Goal: Task Accomplishment & Management: Manage account settings

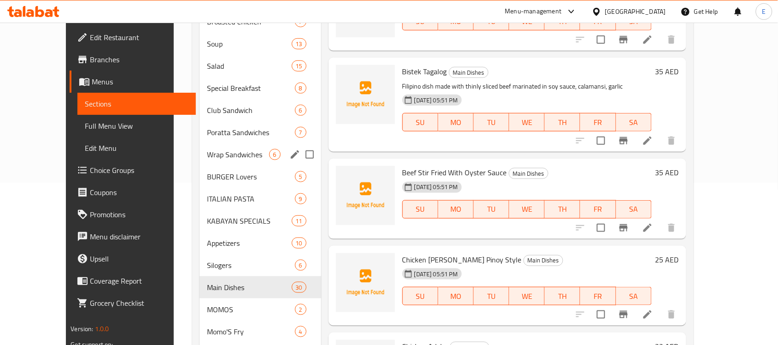
scroll to position [1565, 0]
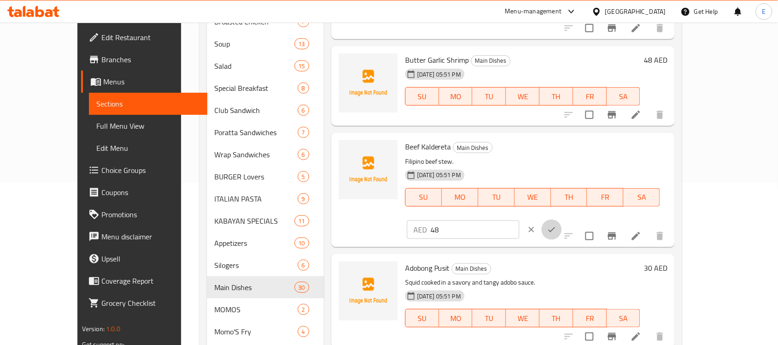
click at [556, 225] on icon "ok" at bounding box center [551, 229] width 9 height 9
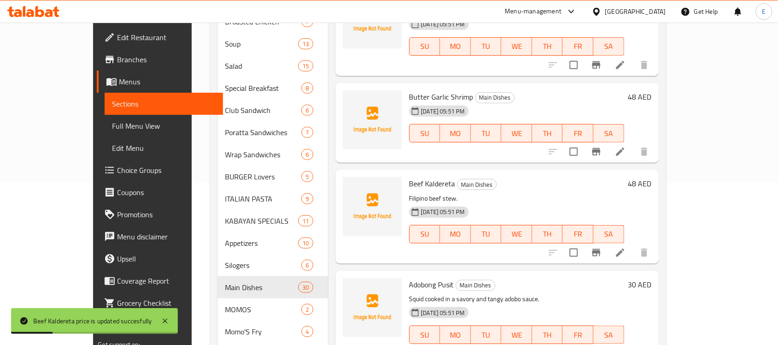
click at [652, 278] on h6 "30 AED" at bounding box center [639, 284] width 23 height 13
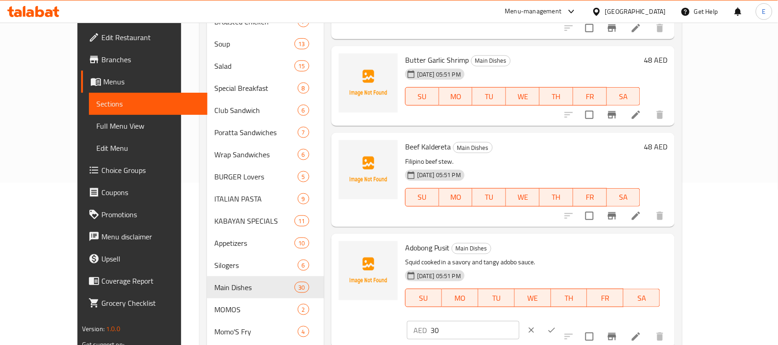
click at [562, 320] on button "ok" at bounding box center [551, 330] width 20 height 20
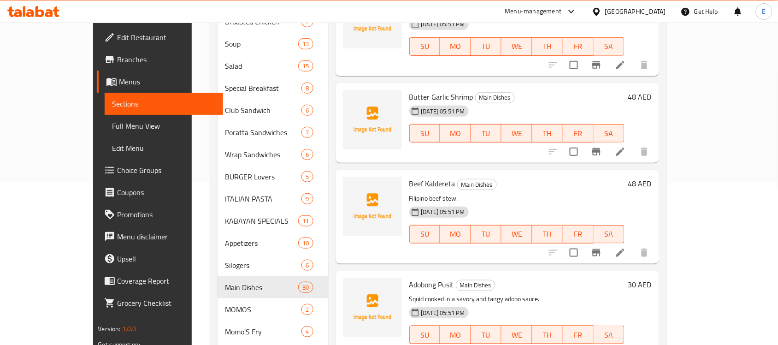
click at [652, 278] on h6 "30 AED" at bounding box center [639, 284] width 23 height 13
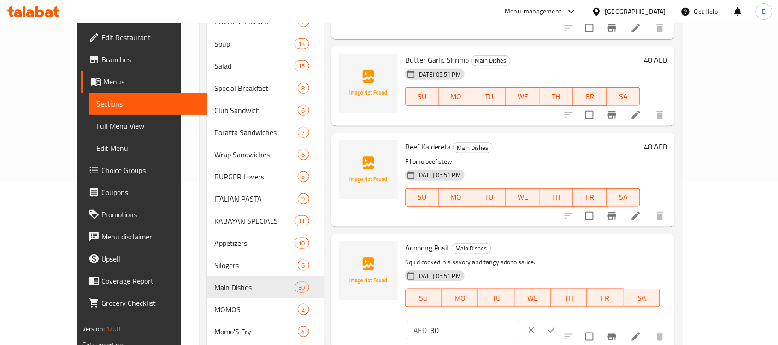
drag, startPoint x: 621, startPoint y: 238, endPoint x: 570, endPoint y: 237, distance: 50.7
click at [570, 237] on div "Adobong Pusit Main Dishes Squid cooked in a savory and tangy adobo sauce. [DATE…" at bounding box center [536, 290] width 270 height 106
type input "42"
click at [555, 328] on icon "ok" at bounding box center [551, 330] width 7 height 5
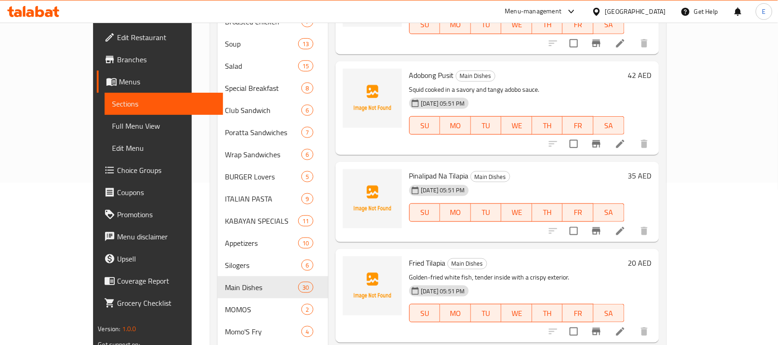
scroll to position [1777, 0]
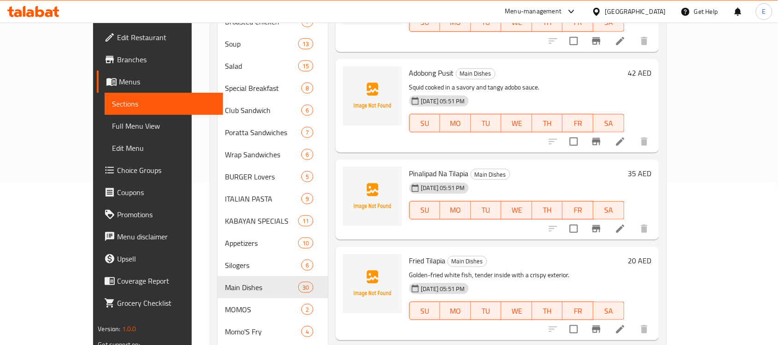
click at [652, 167] on h6 "35 AED" at bounding box center [639, 173] width 23 height 13
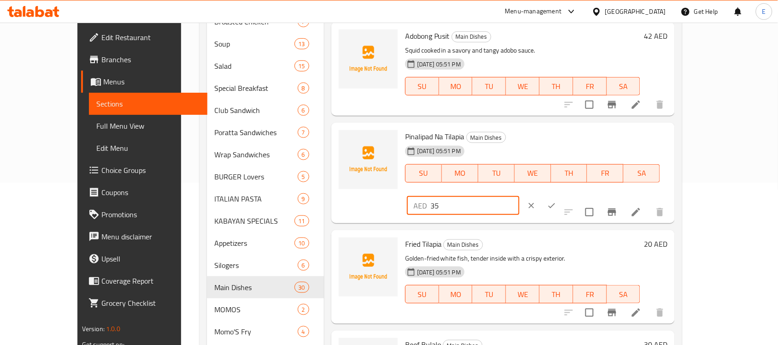
drag, startPoint x: 629, startPoint y: 128, endPoint x: 598, endPoint y: 127, distance: 31.3
click at [519, 196] on div "AED 35 ​" at bounding box center [463, 205] width 112 height 18
type input "48"
click at [556, 201] on icon "ok" at bounding box center [551, 205] width 9 height 9
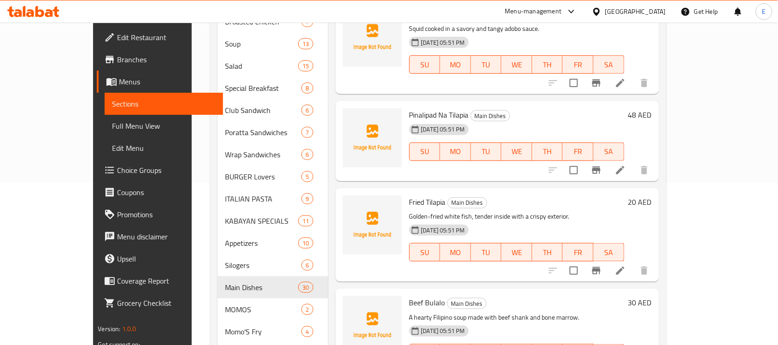
scroll to position [1837, 0]
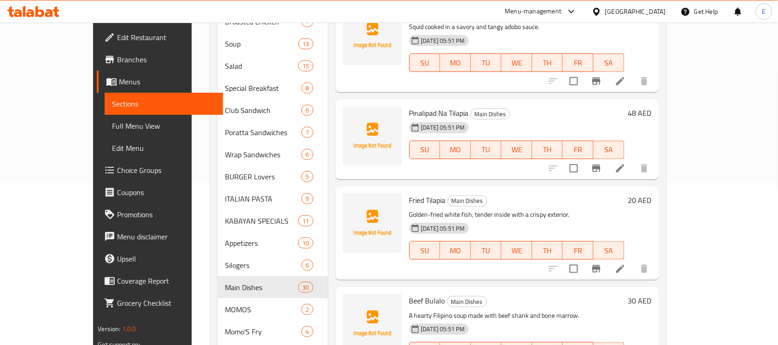
click at [652, 194] on h6 "20 AED" at bounding box center [639, 200] width 23 height 13
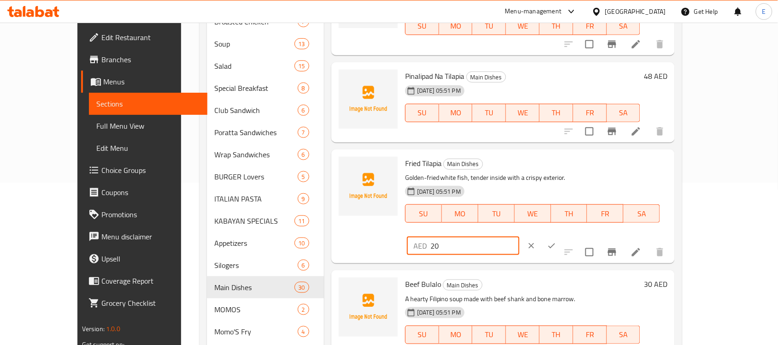
drag, startPoint x: 627, startPoint y: 150, endPoint x: 557, endPoint y: 162, distance: 71.0
click at [557, 162] on div "Fried Tilapia Main Dishes Golden-fried white fish, tender inside with a crispy …" at bounding box center [536, 206] width 270 height 106
type input "30"
click at [556, 241] on icon "ok" at bounding box center [551, 245] width 9 height 9
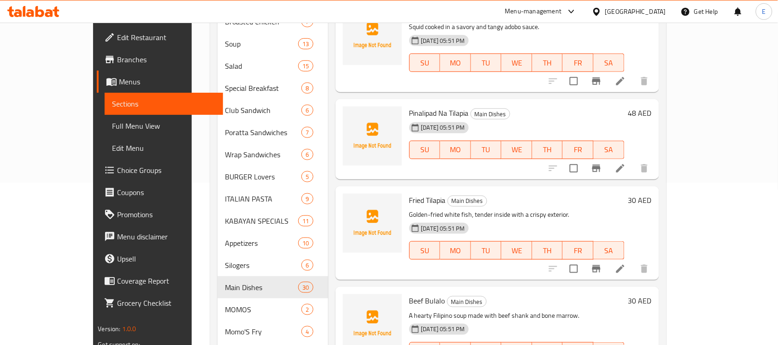
scroll to position [200, 0]
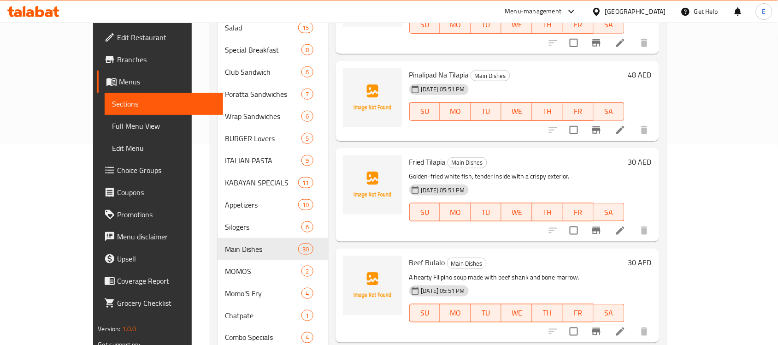
click at [652, 256] on h6 "30 AED" at bounding box center [639, 262] width 23 height 13
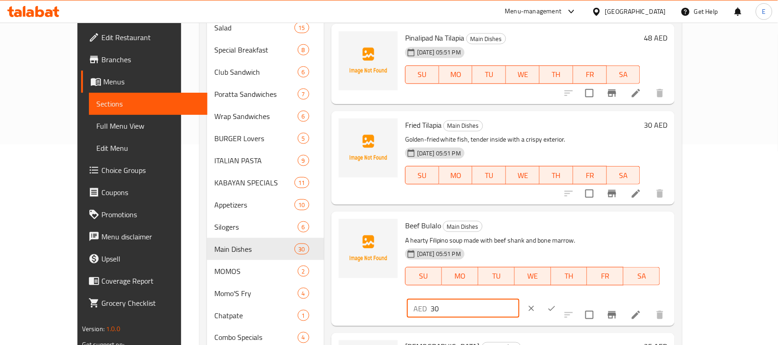
drag, startPoint x: 628, startPoint y: 213, endPoint x: 604, endPoint y: 217, distance: 24.8
click at [519, 299] on div "AED 30 ​" at bounding box center [463, 308] width 112 height 18
type input "42"
click at [556, 304] on icon "ok" at bounding box center [551, 308] width 9 height 9
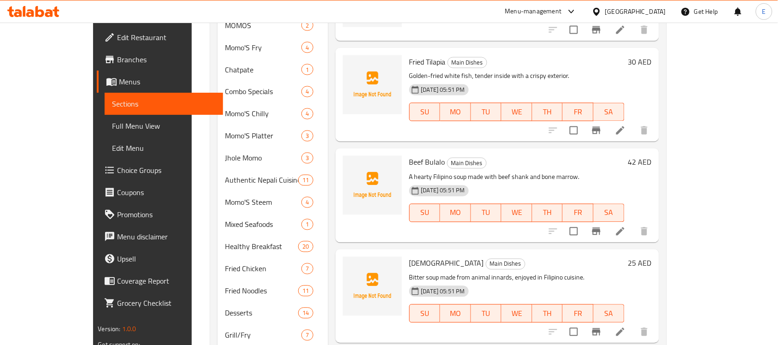
scroll to position [1715, 0]
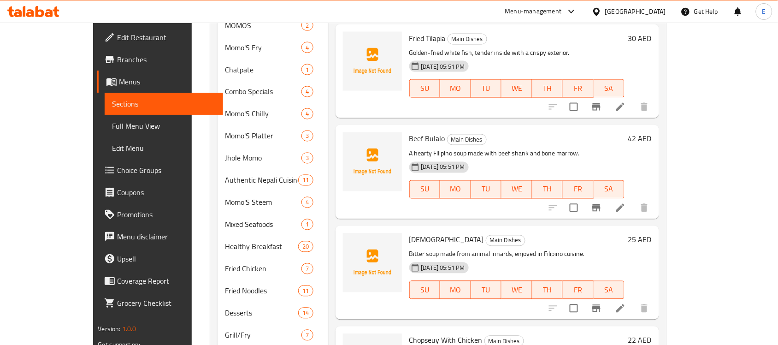
click at [652, 233] on h6 "25 AED" at bounding box center [639, 239] width 23 height 13
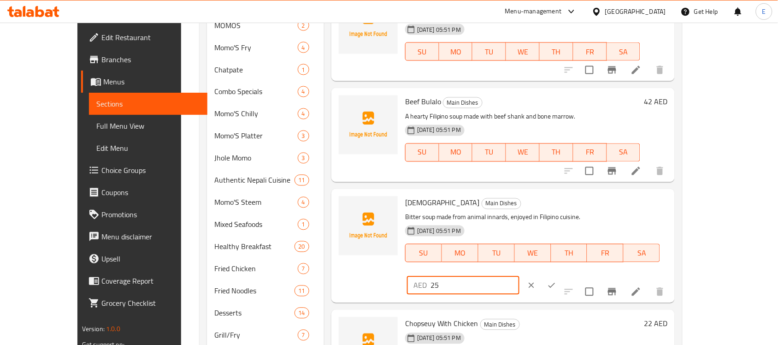
drag, startPoint x: 620, startPoint y: 196, endPoint x: 595, endPoint y: 198, distance: 25.4
click at [519, 276] on div "AED 25 ​" at bounding box center [463, 285] width 112 height 18
type input "36"
click at [556, 281] on icon "ok" at bounding box center [551, 285] width 9 height 9
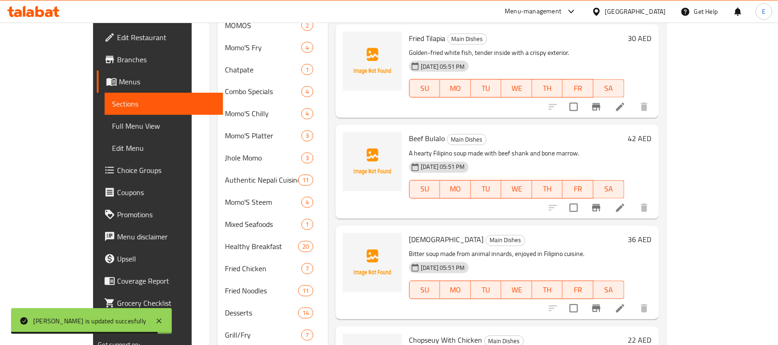
click at [652, 334] on h6 "22 AED" at bounding box center [639, 340] width 23 height 13
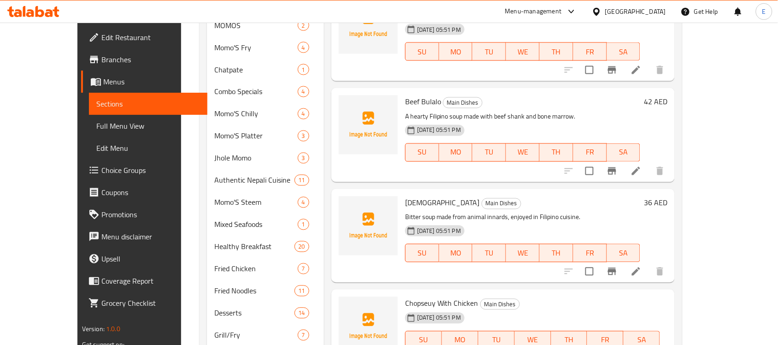
drag, startPoint x: 627, startPoint y: 294, endPoint x: 593, endPoint y: 293, distance: 34.6
type input "34"
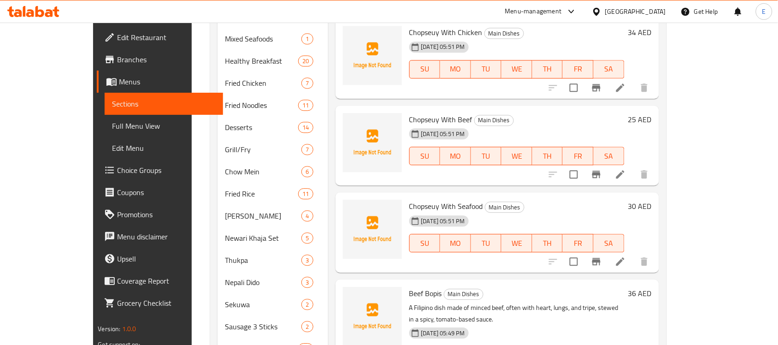
scroll to position [633, 0]
click at [652, 112] on h6 "25 AED" at bounding box center [639, 118] width 23 height 13
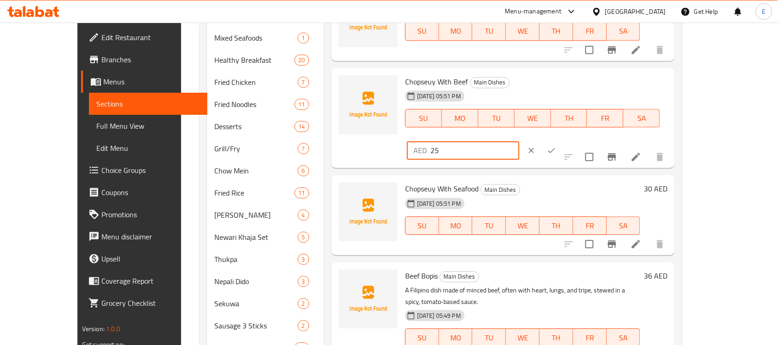
drag, startPoint x: 632, startPoint y: 69, endPoint x: 595, endPoint y: 68, distance: 36.9
click at [519, 141] on div "AED 25 ​" at bounding box center [463, 150] width 112 height 18
type input "38"
click at [556, 146] on icon "ok" at bounding box center [551, 150] width 9 height 9
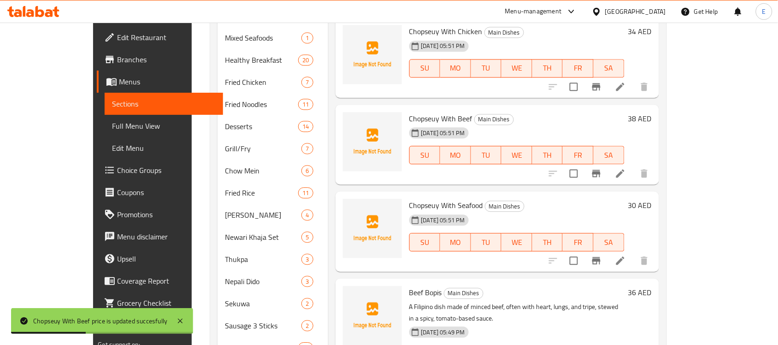
click at [652, 199] on h6 "30 AED" at bounding box center [639, 205] width 23 height 13
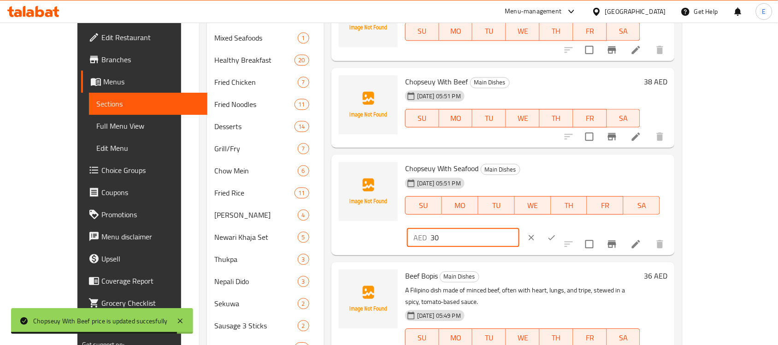
drag, startPoint x: 622, startPoint y: 153, endPoint x: 595, endPoint y: 149, distance: 28.0
click at [576, 227] on div "AED 30 ​" at bounding box center [491, 237] width 169 height 20
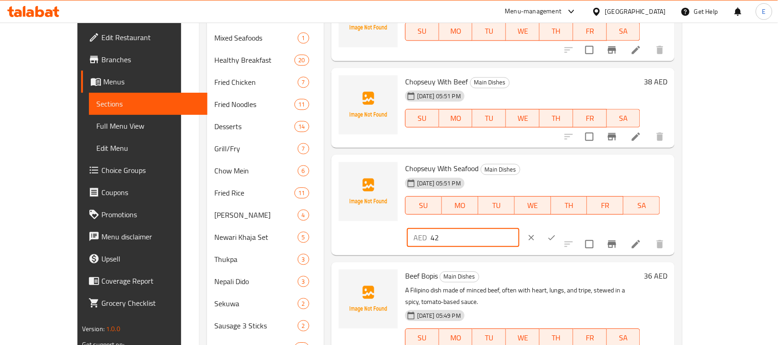
type input "42"
click at [556, 233] on icon "ok" at bounding box center [551, 237] width 9 height 9
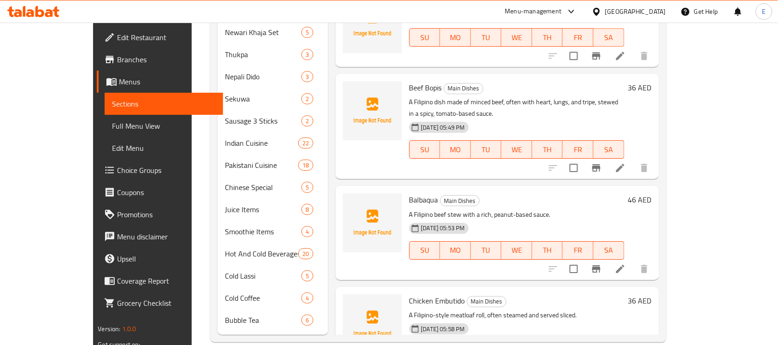
scroll to position [1837, 0]
drag, startPoint x: 441, startPoint y: 240, endPoint x: 385, endPoint y: 238, distance: 56.2
click at [405, 291] on div "Chicken Embutido Main Dishes A Filipino-style meatloaf roll, often steamed and …" at bounding box center [516, 334] width 223 height 86
copy span "Chicken Embutido"
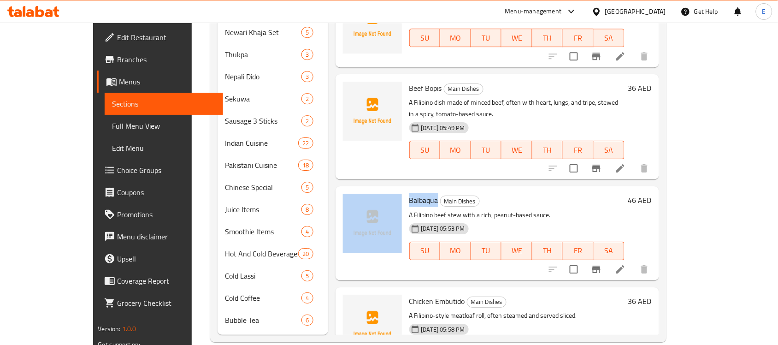
drag, startPoint x: 414, startPoint y: 139, endPoint x: 381, endPoint y: 135, distance: 33.4
click at [381, 190] on div "Balbaqua Main Dishes A Filipino beef stew with a rich, peanut-based sauce. [DAT…" at bounding box center [497, 233] width 316 height 86
copy div "Balbaqua"
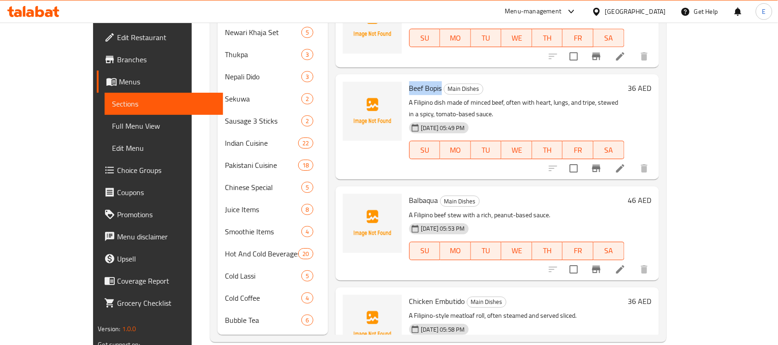
drag, startPoint x: 418, startPoint y: 38, endPoint x: 387, endPoint y: 38, distance: 31.3
click at [409, 81] on span "Beef Bopis" at bounding box center [425, 88] width 33 height 14
copy span "Beef Bopis"
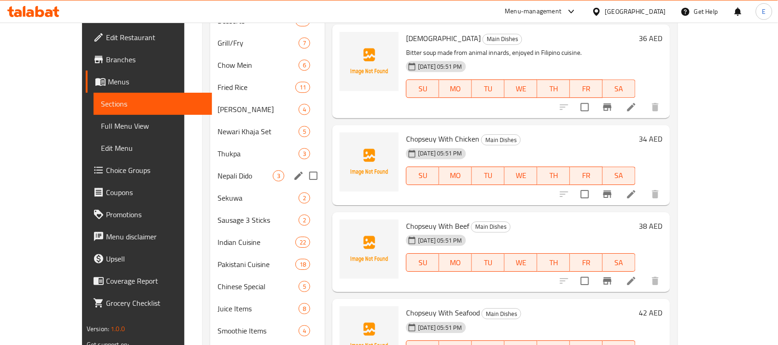
scroll to position [550, 0]
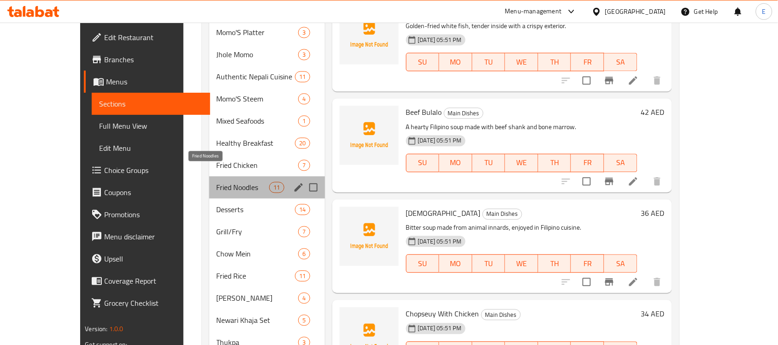
click at [227, 182] on span "Fried Noodles" at bounding box center [243, 187] width 53 height 11
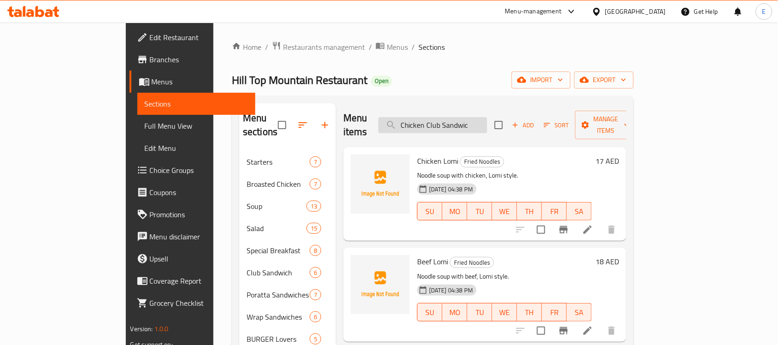
click at [487, 120] on input "Chicken Club Sandwic" at bounding box center [432, 125] width 109 height 16
paste input "Pancit Canton With Chicken"
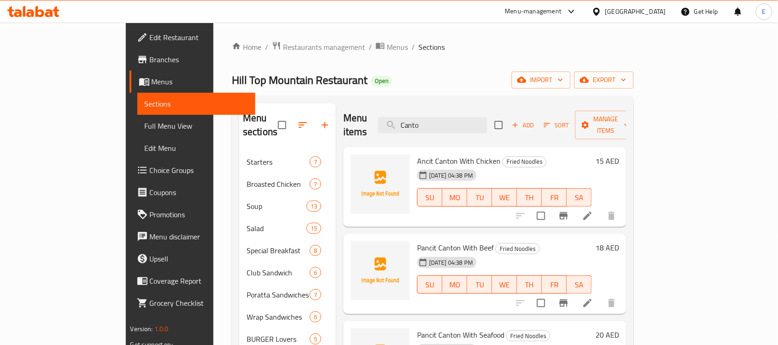
type input "Canto"
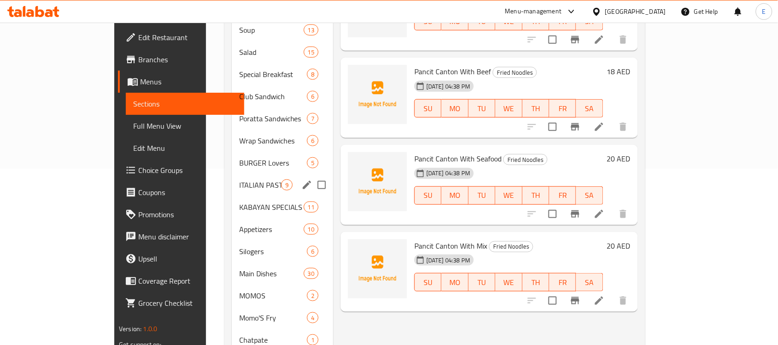
scroll to position [7, 0]
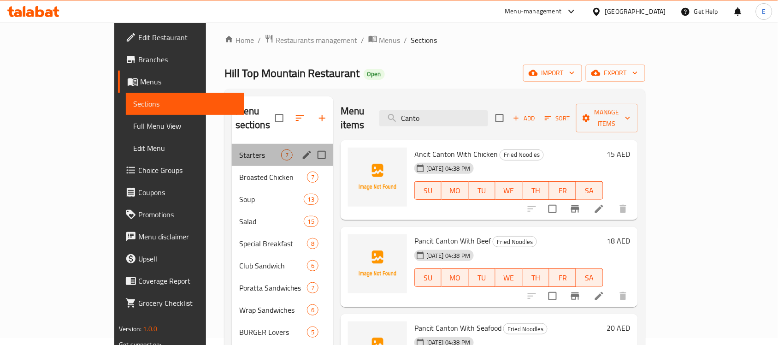
click at [232, 147] on div "Starters 7" at bounding box center [282, 155] width 101 height 22
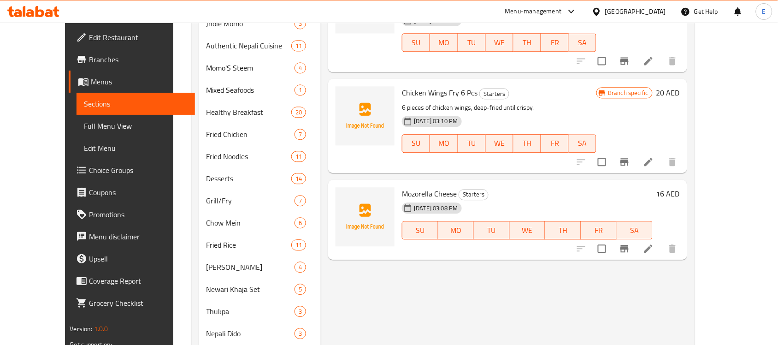
scroll to position [581, 0]
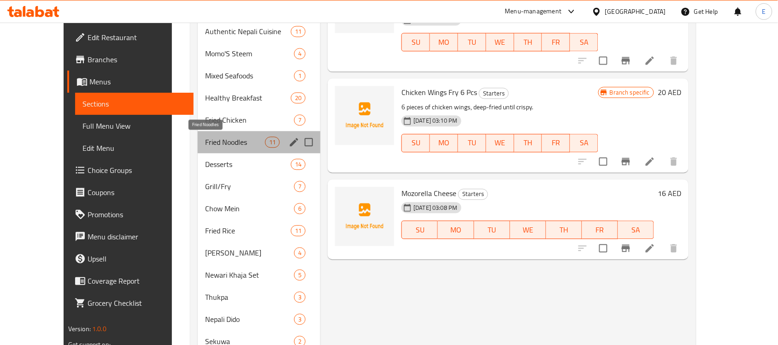
click at [221, 137] on span "Fried Noodles" at bounding box center [235, 141] width 60 height 11
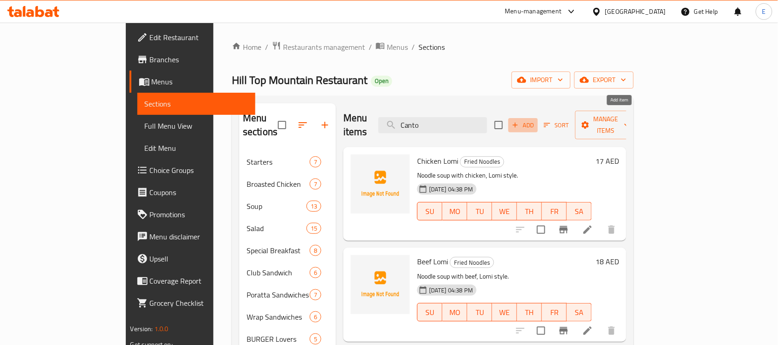
click at [535, 120] on span "Add" at bounding box center [523, 125] width 25 height 11
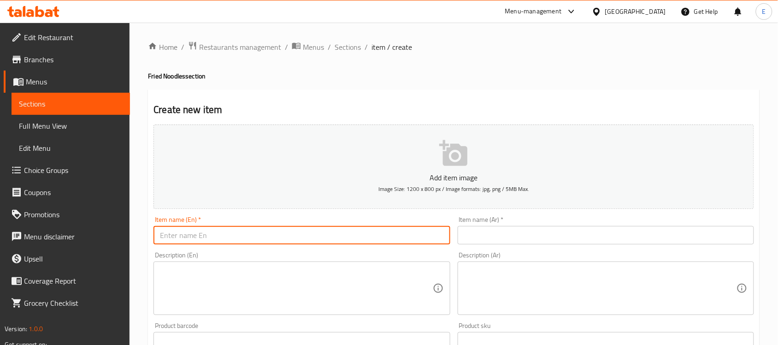
click at [254, 235] on input "text" at bounding box center [301, 235] width 296 height 18
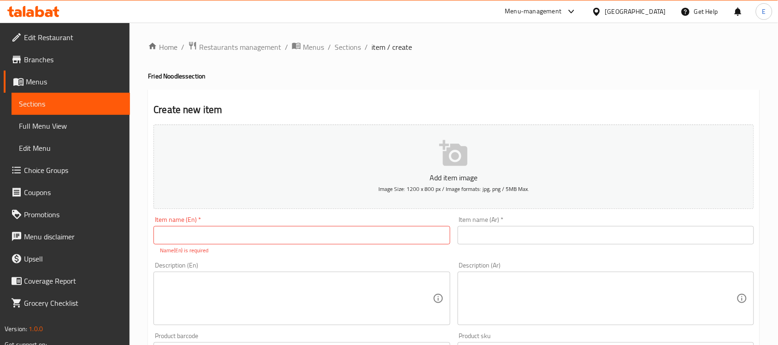
click at [340, 252] on div "Add item image Image Size: 1200 x 800 px / Image formats: jpg, png / 5MB Max. I…" at bounding box center [454, 324] width 608 height 407
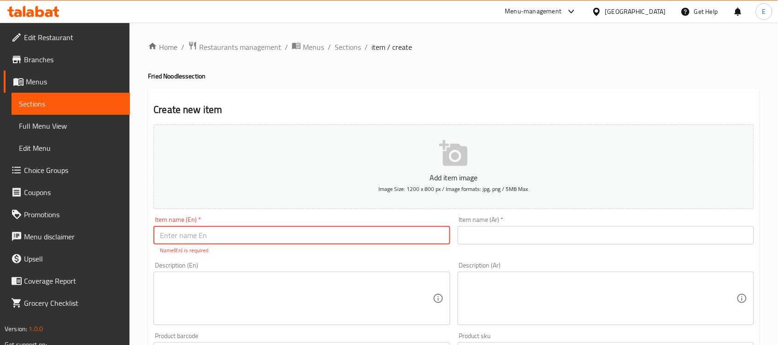
click at [357, 231] on input "text" at bounding box center [301, 235] width 296 height 18
click at [238, 231] on input "text" at bounding box center [301, 235] width 296 height 18
paste input "Pancit Canton With Chicken"
type input "Pancit Canton With Chicken"
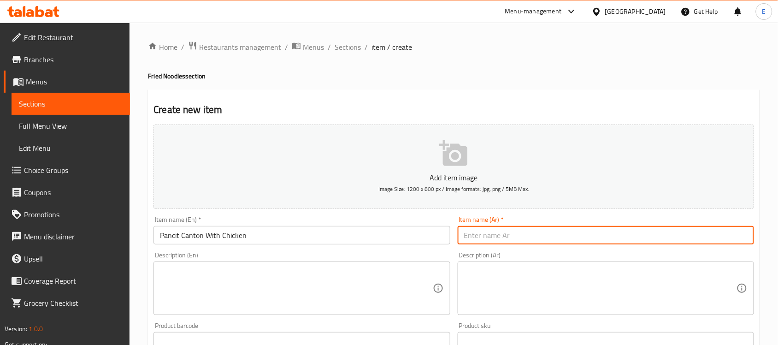
click at [472, 234] on input "text" at bounding box center [606, 235] width 296 height 18
paste input "بانسيت كانتون مع الدجاج"
type input "بانسيت كانتون مع الدجاج"
click at [305, 270] on textarea at bounding box center [296, 288] width 272 height 44
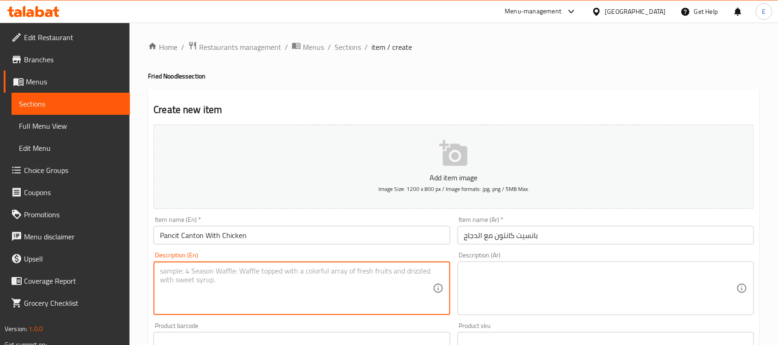
paste textarea "A Filipino stir-fried noodle dish with chicken and vegetables."
type textarea "A Filipino stir-fried noodle dish with chicken and vegetables."
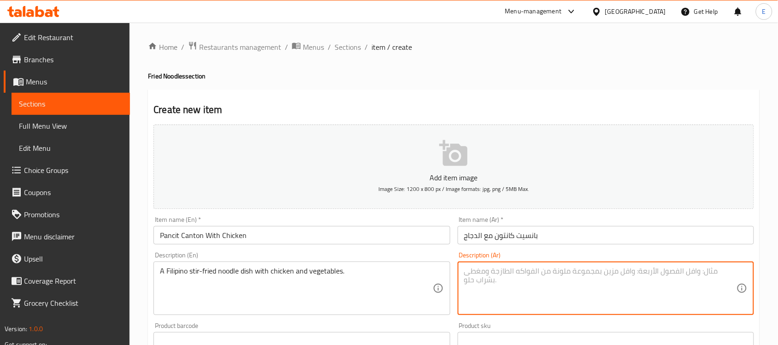
paste textarea "طبق نودلز فلبيني مقلي مع الدجاج والخضروات."
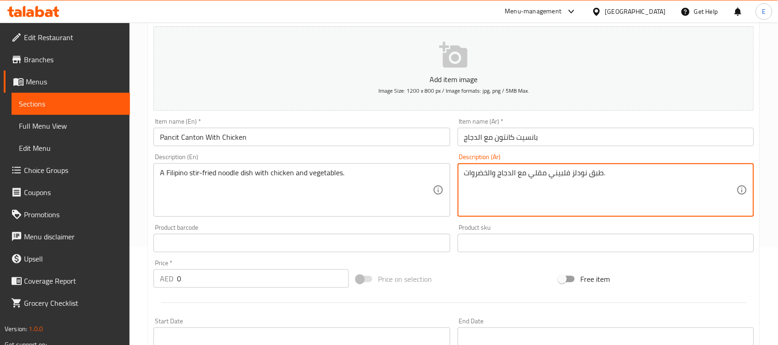
scroll to position [102, 0]
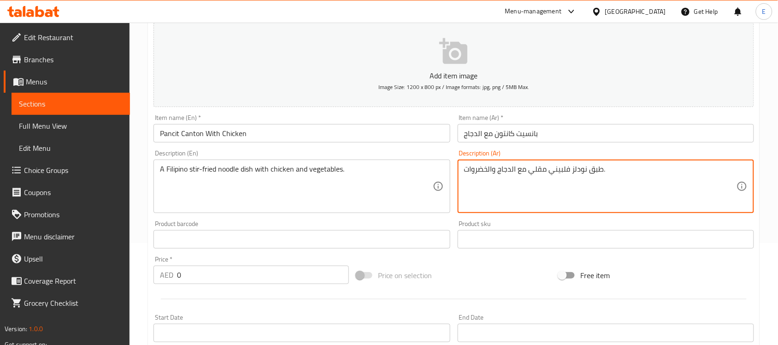
type textarea "طبق نودلز فلبيني مقلي مع الدجاج والخضروات."
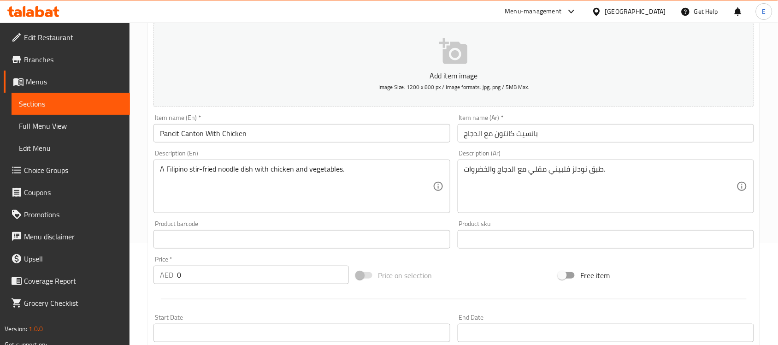
click at [451, 217] on div "Product barcode Product barcode" at bounding box center [302, 234] width 304 height 35
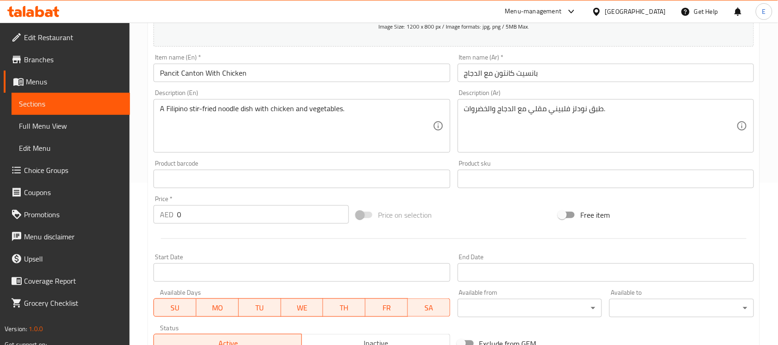
scroll to position [164, 0]
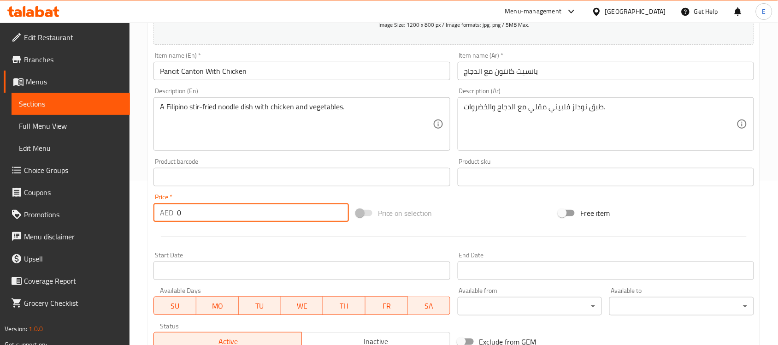
drag, startPoint x: 197, startPoint y: 217, endPoint x: 158, endPoint y: 209, distance: 40.0
click at [158, 209] on div "AED 0 Price *" at bounding box center [250, 212] width 195 height 18
type input "22"
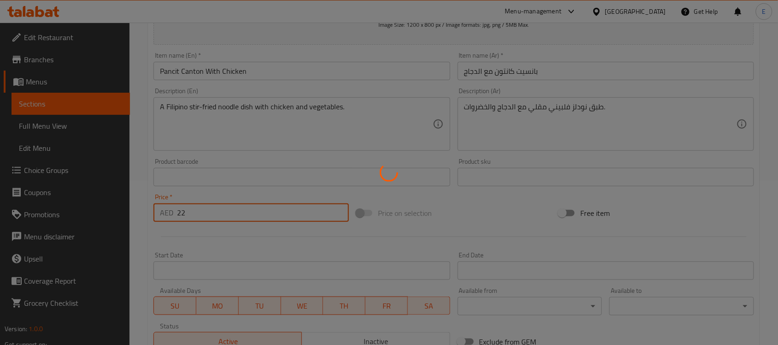
scroll to position [0, 0]
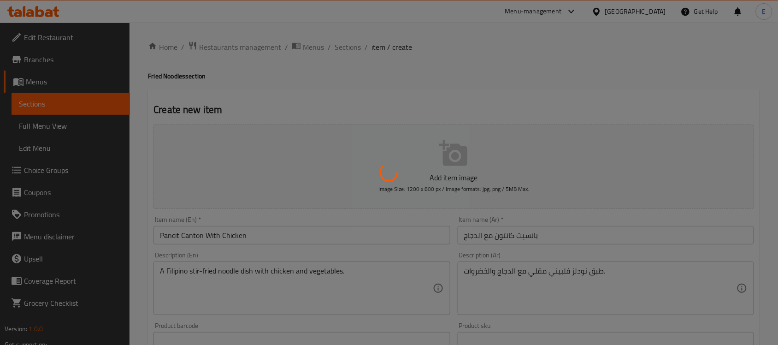
type input "0"
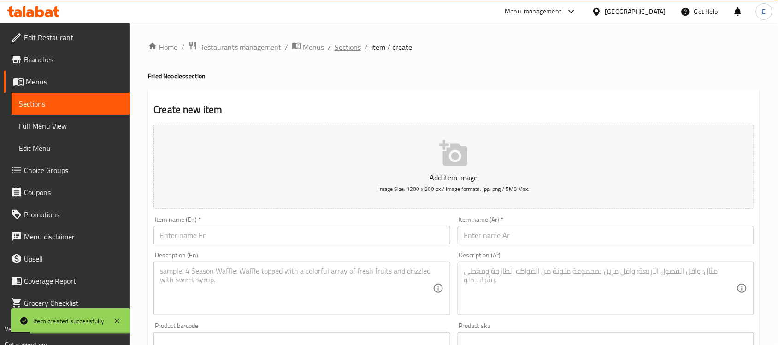
click at [342, 47] on span "Sections" at bounding box center [348, 46] width 26 height 11
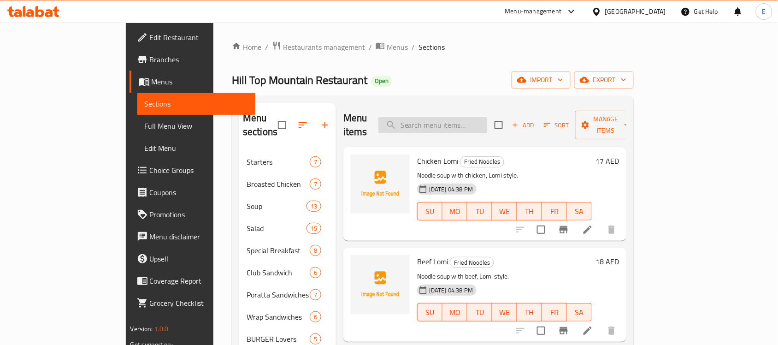
click at [451, 117] on input "search" at bounding box center [432, 125] width 109 height 16
paste input "طبق نودلز فلبيني مقلي مع الدجاج والخضروات."
type input "طبق نودلز فلبيني مقلي مع الدجاج والخضروات."
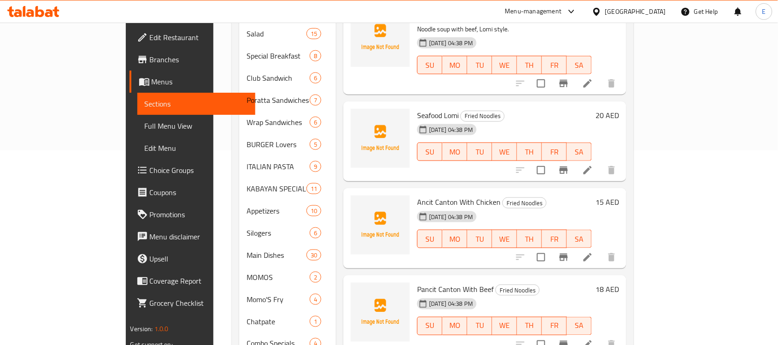
scroll to position [341, 0]
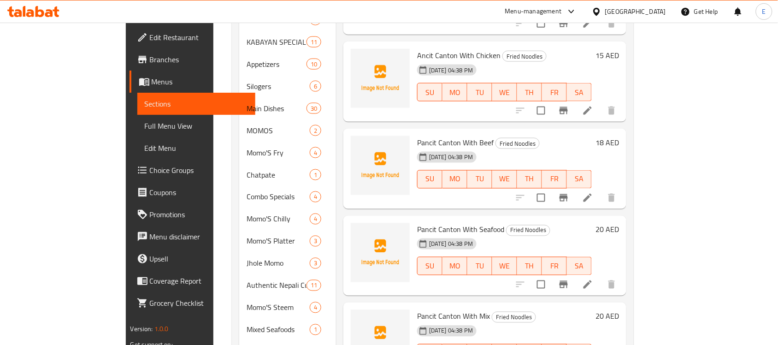
click at [619, 136] on h6 "18 AED" at bounding box center [606, 142] width 23 height 13
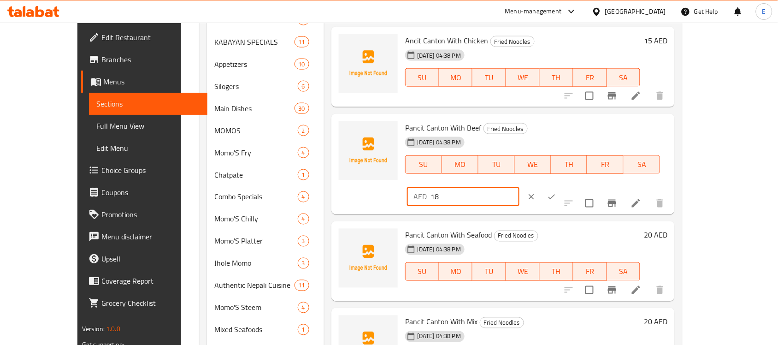
drag, startPoint x: 621, startPoint y: 129, endPoint x: 599, endPoint y: 134, distance: 22.1
click at [519, 188] on div "AED 18 ​" at bounding box center [463, 197] width 112 height 18
type input "26"
click at [556, 192] on icon "ok" at bounding box center [551, 196] width 9 height 9
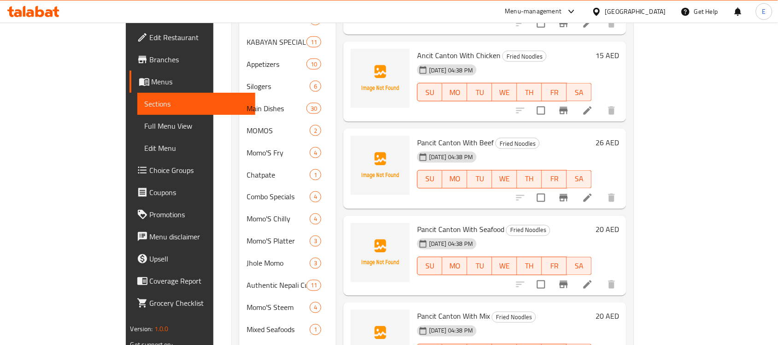
click at [619, 223] on h6 "20 AED" at bounding box center [606, 229] width 23 height 13
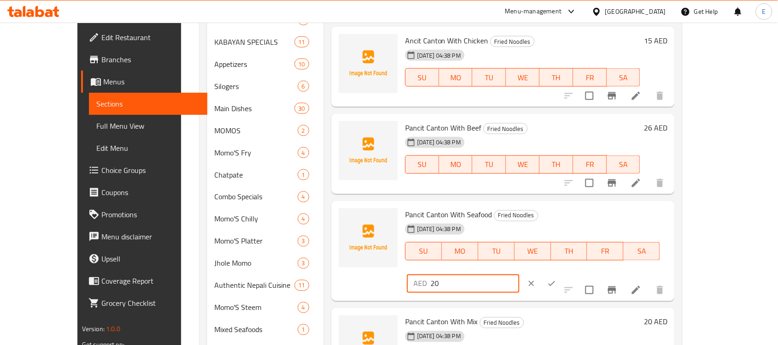
drag, startPoint x: 630, startPoint y: 214, endPoint x: 599, endPoint y: 217, distance: 31.0
click at [519, 274] on div "AED 20 ​" at bounding box center [463, 283] width 112 height 18
type input "30"
click at [556, 279] on icon "ok" at bounding box center [551, 283] width 9 height 9
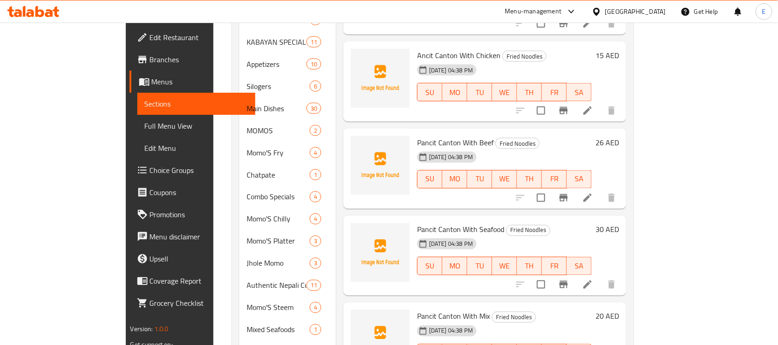
click at [619, 310] on h6 "20 AED" at bounding box center [606, 316] width 23 height 13
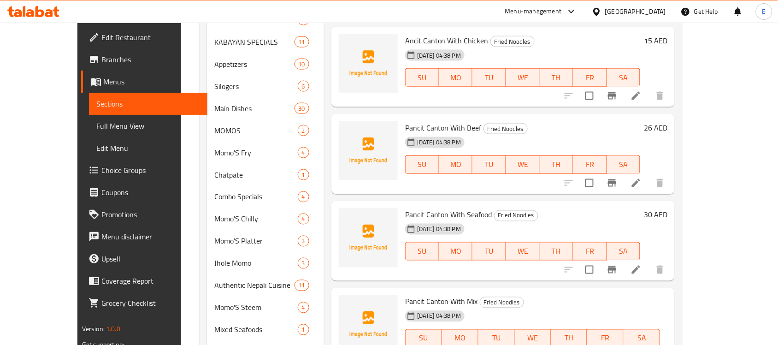
drag, startPoint x: 622, startPoint y: 303, endPoint x: 581, endPoint y: 302, distance: 41.0
click at [581, 302] on div "Pancit Canton With Mix Fried Noodles [DATE] 04:38 PM SU MO TU WE TH FR SA AED 2…" at bounding box center [536, 337] width 270 height 93
type input "36"
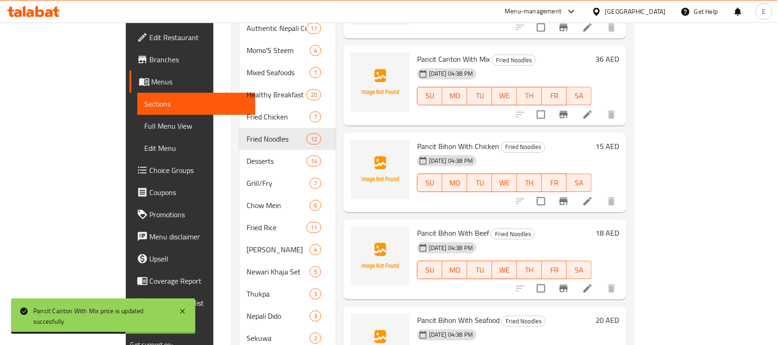
scroll to position [600, 0]
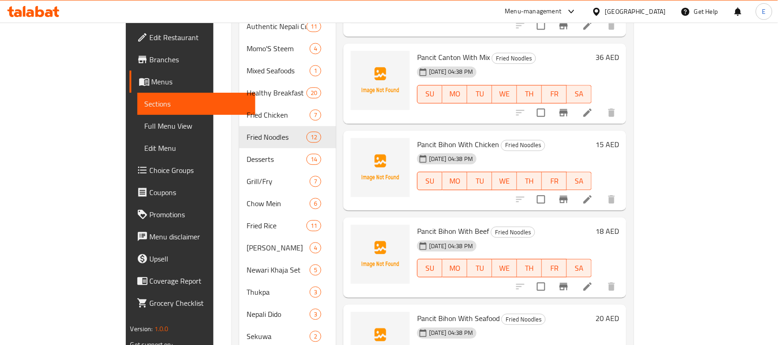
click at [619, 138] on h6 "15 AED" at bounding box center [606, 144] width 23 height 13
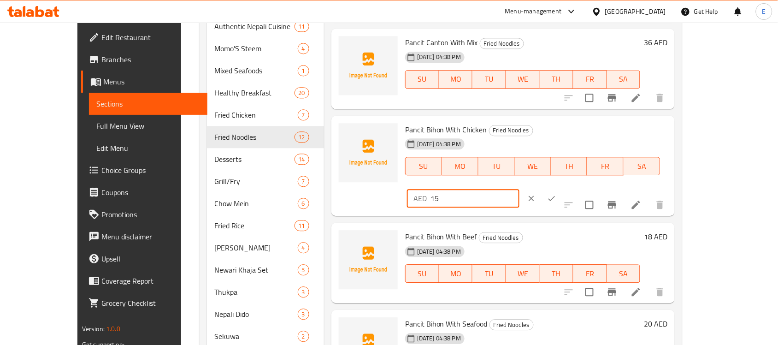
drag, startPoint x: 639, startPoint y: 132, endPoint x: 559, endPoint y: 143, distance: 80.5
click at [559, 143] on div "Pancit Bihon With Chicken Fried Noodles [DATE] 04:38 PM SU MO TU WE TH FR SA AE…" at bounding box center [536, 165] width 270 height 93
type input "22"
click at [555, 196] on icon "ok" at bounding box center [551, 198] width 7 height 5
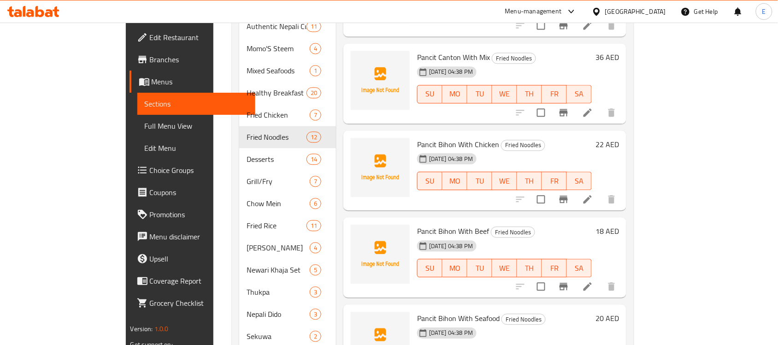
click at [619, 224] on h6 "18 AED" at bounding box center [606, 230] width 23 height 13
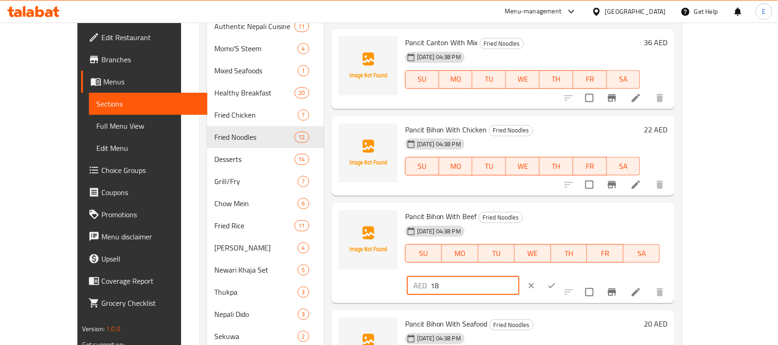
drag, startPoint x: 625, startPoint y: 217, endPoint x: 585, endPoint y: 219, distance: 40.2
click at [519, 276] on div "AED 18 ​" at bounding box center [463, 285] width 112 height 18
type input "26"
click at [556, 281] on icon "ok" at bounding box center [551, 285] width 9 height 9
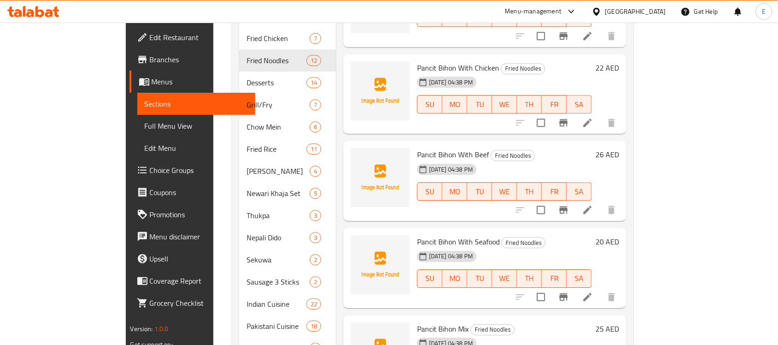
scroll to position [680, 0]
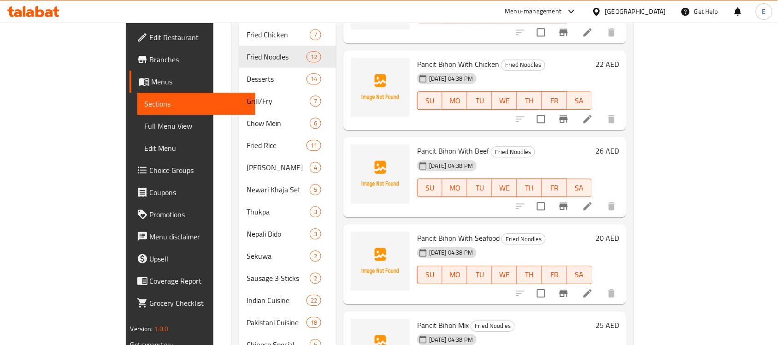
click at [619, 231] on h6 "20 AED" at bounding box center [606, 237] width 23 height 13
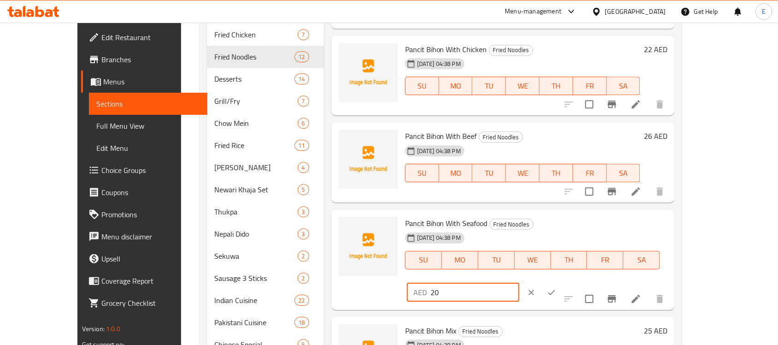
drag, startPoint x: 622, startPoint y: 233, endPoint x: 596, endPoint y: 225, distance: 27.8
click at [519, 283] on div "AED 20 ​" at bounding box center [463, 292] width 112 height 18
type input "30"
click at [556, 288] on icon "ok" at bounding box center [551, 292] width 9 height 9
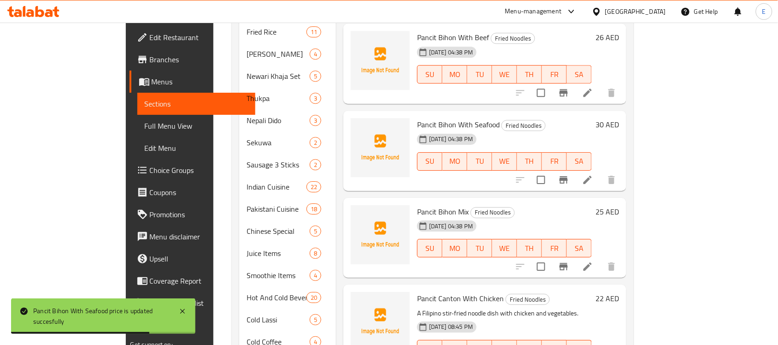
scroll to position [796, 0]
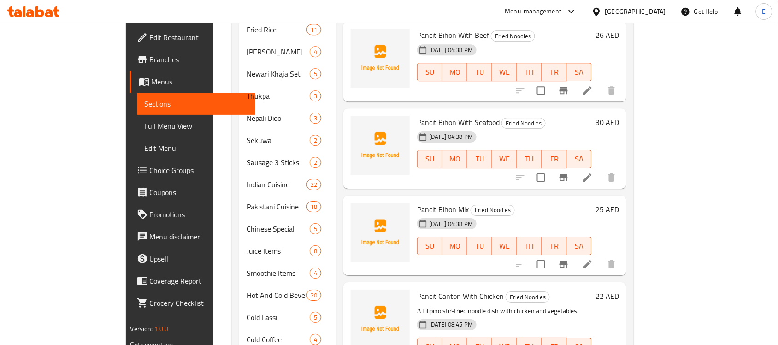
click at [619, 203] on h6 "25 AED" at bounding box center [606, 209] width 23 height 13
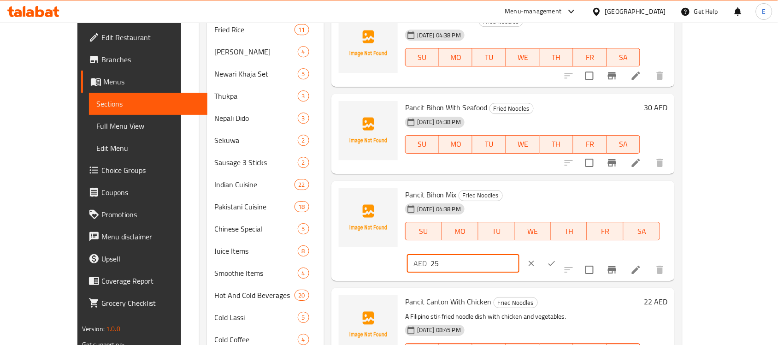
drag, startPoint x: 637, startPoint y: 194, endPoint x: 585, endPoint y: 196, distance: 51.6
click at [519, 254] on div "AED 25 ​" at bounding box center [463, 263] width 112 height 18
type input "36"
click at [556, 258] on icon "ok" at bounding box center [551, 262] width 9 height 9
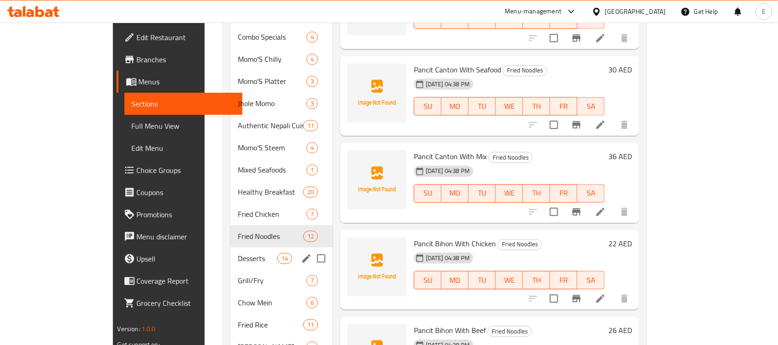
scroll to position [499, 0]
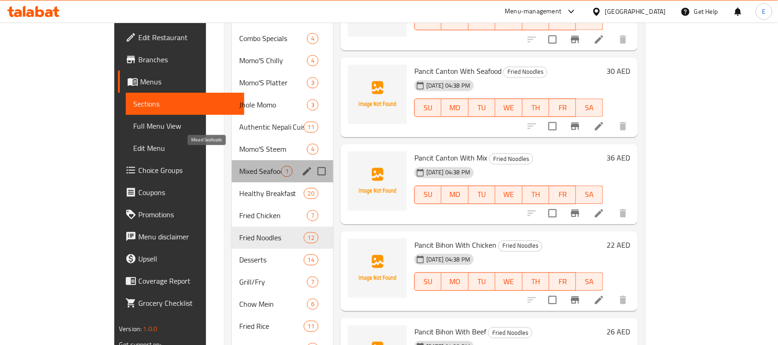
click at [239, 166] on span "Mixed Seafoods" at bounding box center [260, 171] width 42 height 11
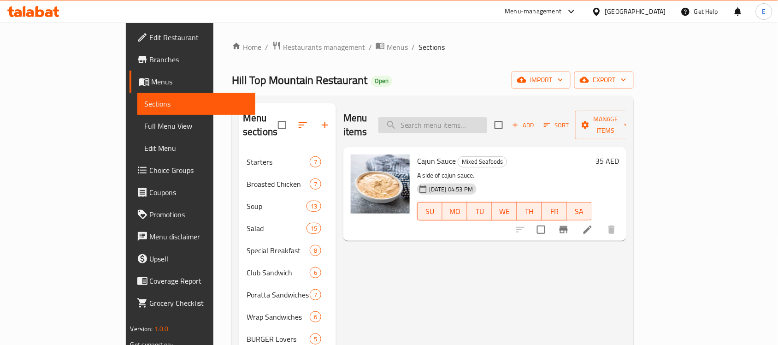
click at [484, 123] on input "search" at bounding box center [432, 125] width 109 height 16
paste input "Cajun Seafood regular With Ice Tea"
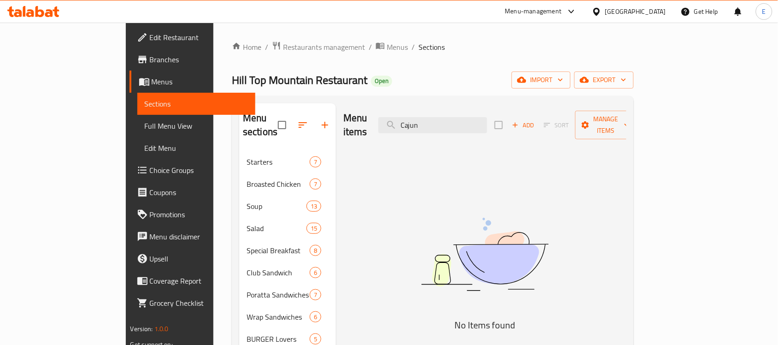
type input "Cajun"
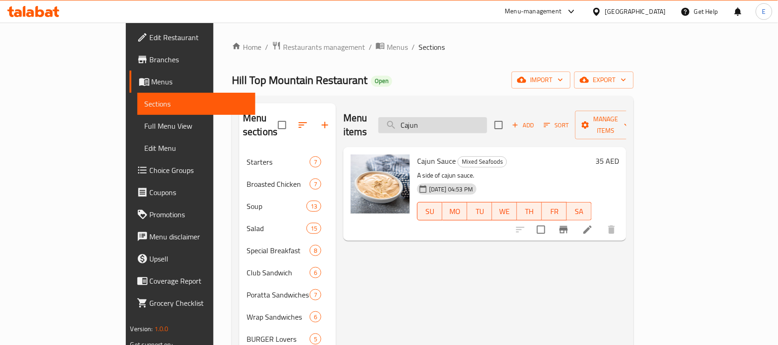
click at [461, 121] on input "Cajun" at bounding box center [432, 125] width 109 height 16
click at [535, 121] on span "Add" at bounding box center [523, 125] width 25 height 11
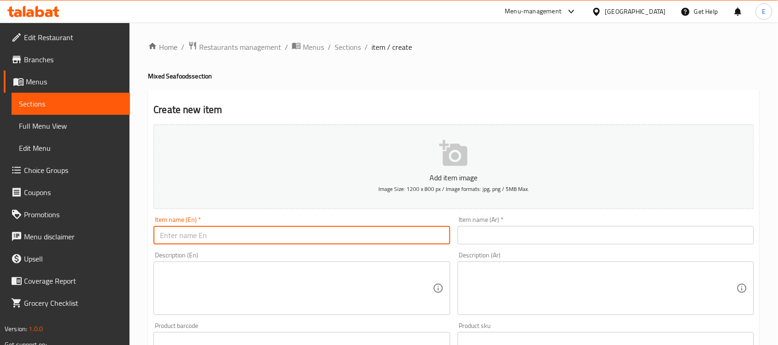
click at [379, 235] on input "text" at bounding box center [301, 235] width 296 height 18
paste input "Cajun Seafood regular With Ice Tea"
type input "Cajun Seafood regular With Ice Tea"
paste textarea "A mixed seafood boil with Cajun seasoning, served with iced tea."
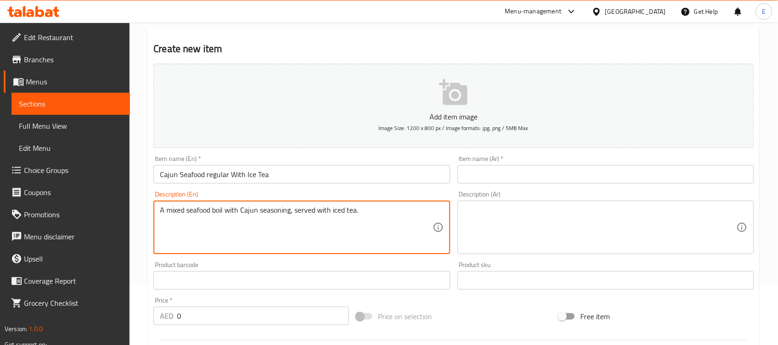
scroll to position [61, 0]
type textarea "A mixed seafood boil with Cajun seasoning, served with iced tea."
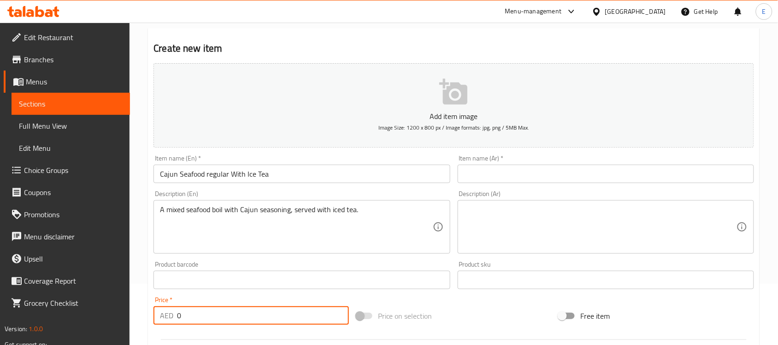
drag, startPoint x: 188, startPoint y: 313, endPoint x: 169, endPoint y: 318, distance: 19.4
click at [169, 318] on div "AED 0 Price *" at bounding box center [250, 315] width 195 height 18
type input "48"
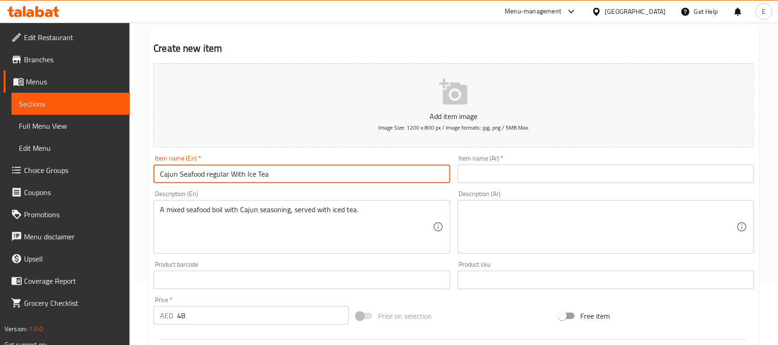
click at [250, 171] on input "Cajun Seafood regular With Ice Tea" at bounding box center [301, 173] width 296 height 18
click at [514, 175] on input "text" at bounding box center [606, 173] width 296 height 18
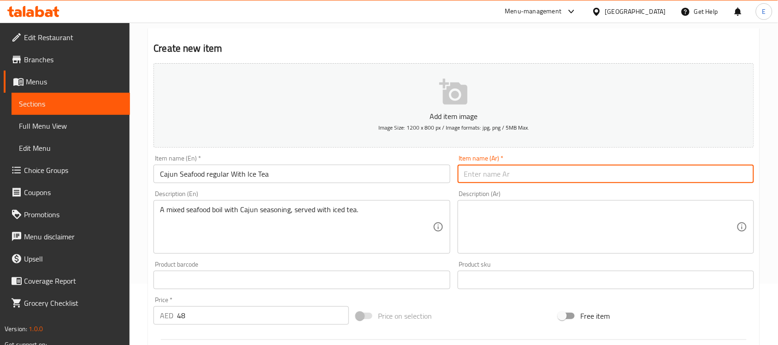
paste input "مأكولات بحرية كاجون عادية مع شاي مثلج"
type input "مأكولات بحرية كاجون عادية مع شاي مثلج"
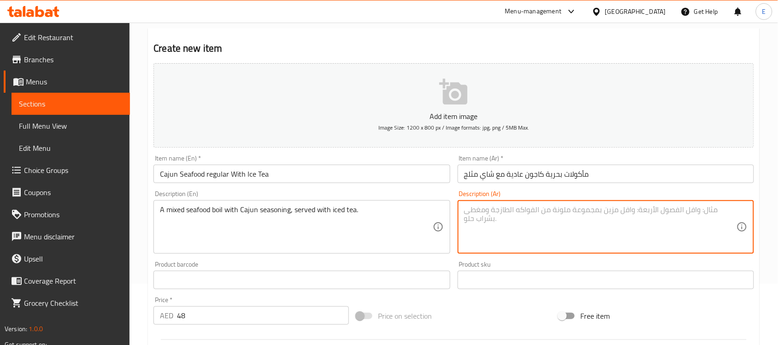
click at [497, 215] on textarea at bounding box center [600, 227] width 272 height 44
paste textarea "مزيج من المأكولات البحرية مع توابل الكاجون، يقدم مع الشاي المثلج."
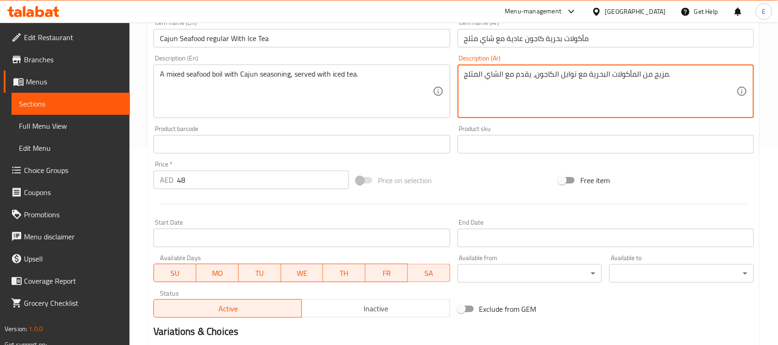
scroll to position [305, 0]
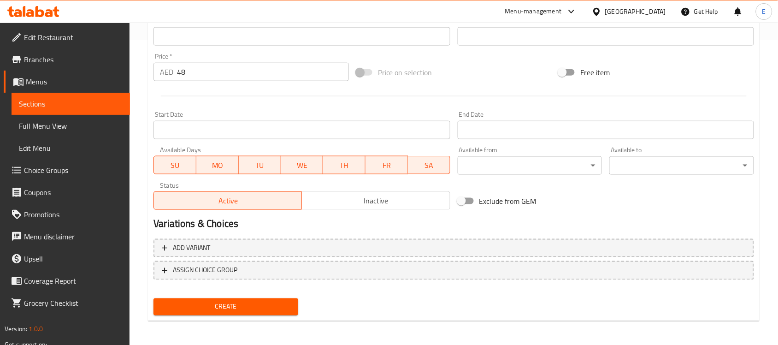
type textarea "مزيج من المأكولات البحرية مع توابل الكاجون، يقدم مع الشاي المثلج."
click at [282, 303] on span "Create" at bounding box center [226, 307] width 130 height 12
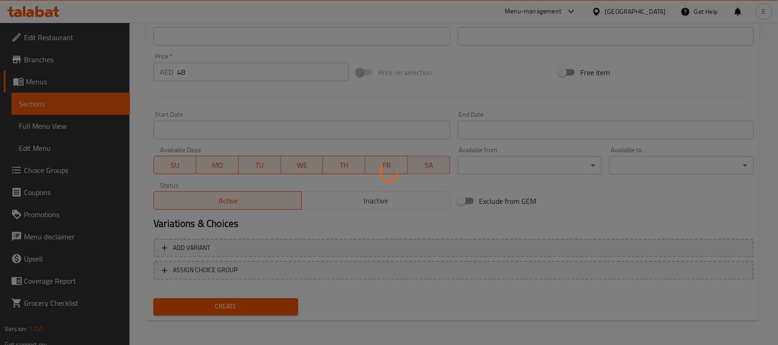
type input "0"
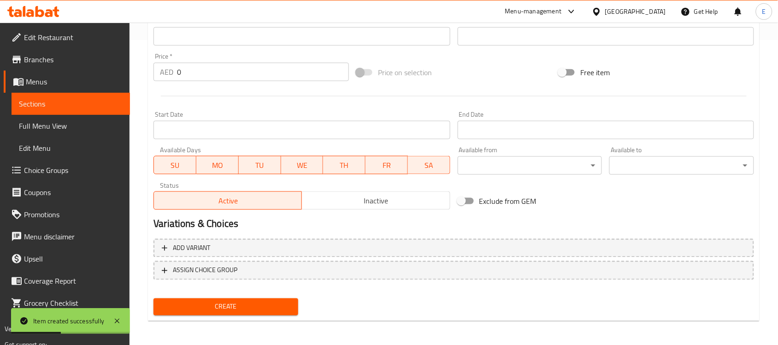
scroll to position [0, 0]
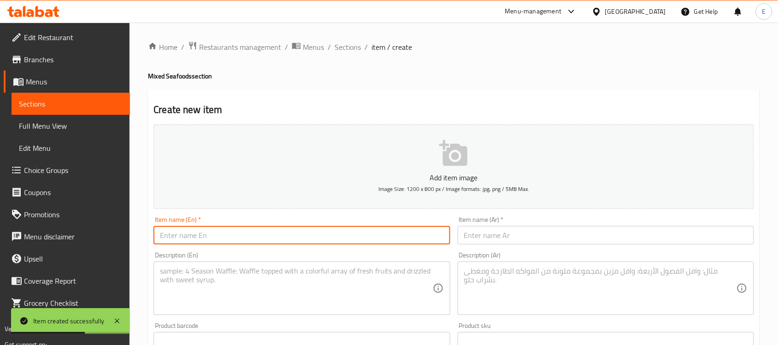
click at [296, 236] on input "text" at bounding box center [301, 235] width 296 height 18
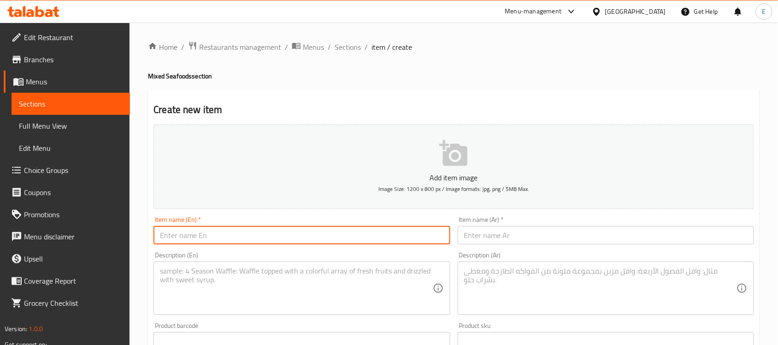
paste input "Cajun Seafood with Unli rice With Ice Tea(2person)"
type input "Cajun Seafood with Unli rice With Ice Tea 2 Person"
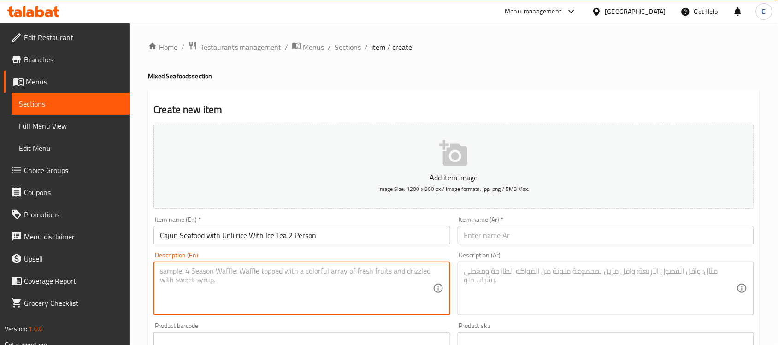
click at [278, 274] on textarea at bounding box center [296, 288] width 272 height 44
paste textarea "A seafood boil for two people with unlimited rice and iced tea."
type textarea "A seafood boil for two people with unlimited rice and iced tea."
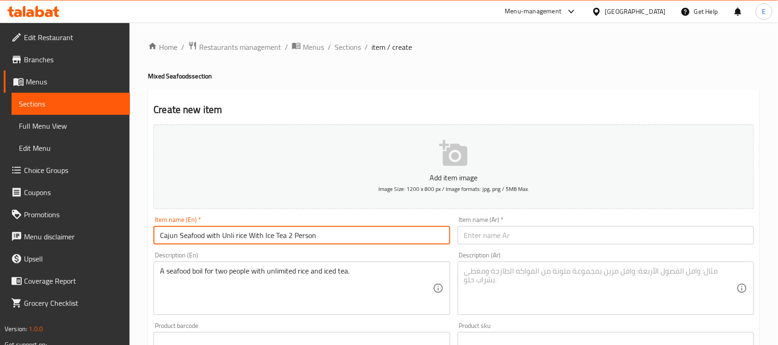
click at [295, 234] on input "Cajun Seafood with Unli rice With Ice Tea 2 Person" at bounding box center [301, 235] width 296 height 18
click at [489, 235] on input "text" at bounding box center [606, 235] width 296 height 18
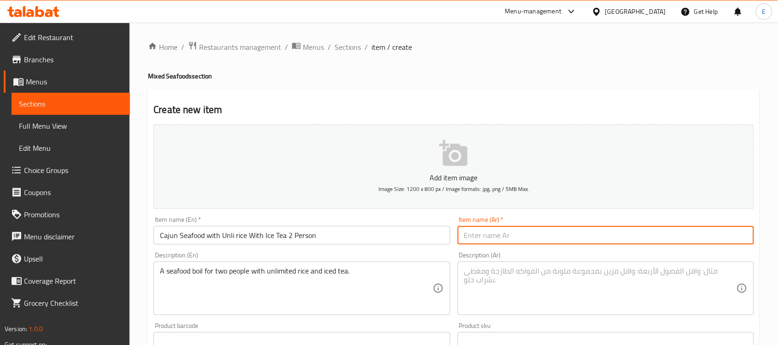
paste input "Cajun Seafood with Unli rice With Ice Tea 2 Person"
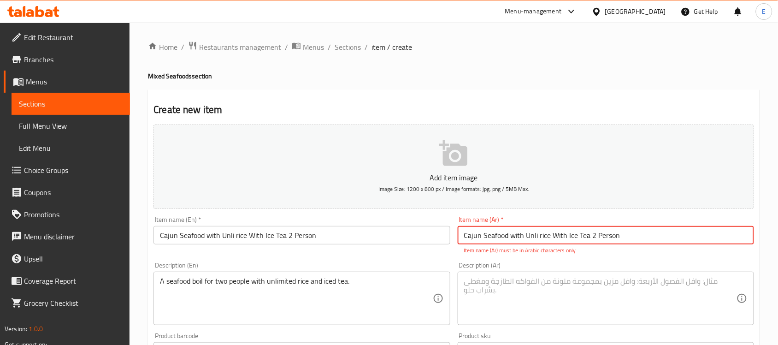
click at [534, 238] on input "Cajun Seafood with Unli rice With Ice Tea 2 Person" at bounding box center [606, 235] width 296 height 18
paste input "مأكولات بحرية كاجون مع أرز أونيلي مع شاي مثلج لشخصين"
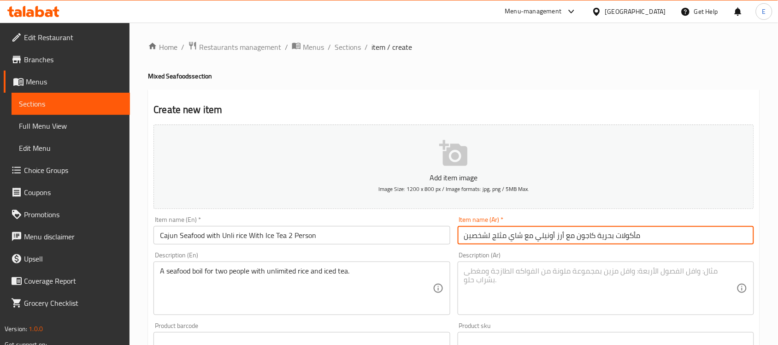
type input "مأكولات بحرية كاجون مع أرز أونيلي مع شاي مثلج لشخصين"
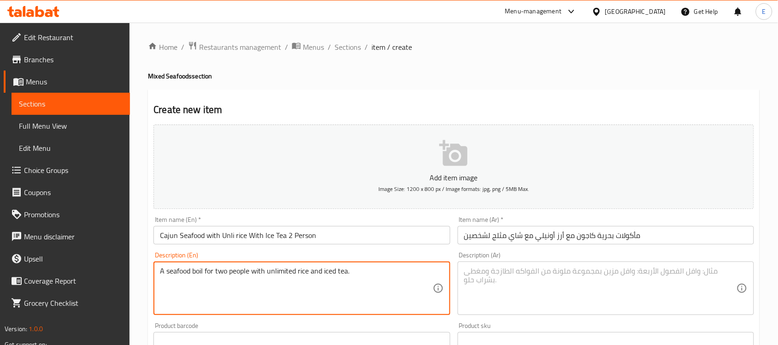
click at [284, 287] on textarea "A seafood boil for two people with unlimited rice and iced tea." at bounding box center [296, 288] width 272 height 44
type textarea "A seafood boil for two people with unlimited rice and iced tea."
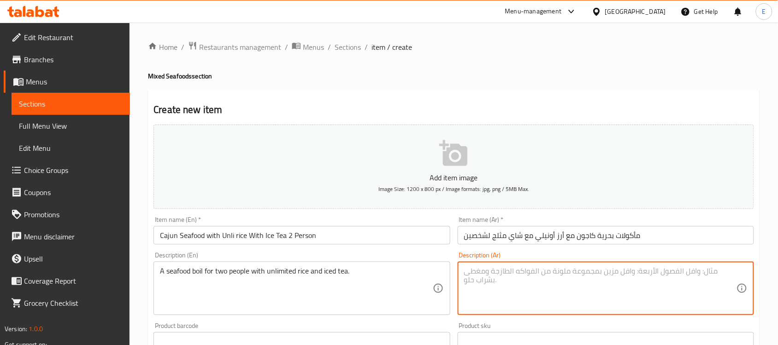
click at [484, 272] on textarea at bounding box center [600, 288] width 272 height 44
paste textarea "وجبة مأكولات بحرية لشخصين مع أرز غير محدود وشاي مثلج."
type textarea "وجبة مأكولات بحرية لشخصين مع أرز غير محدود وشاي مثلج."
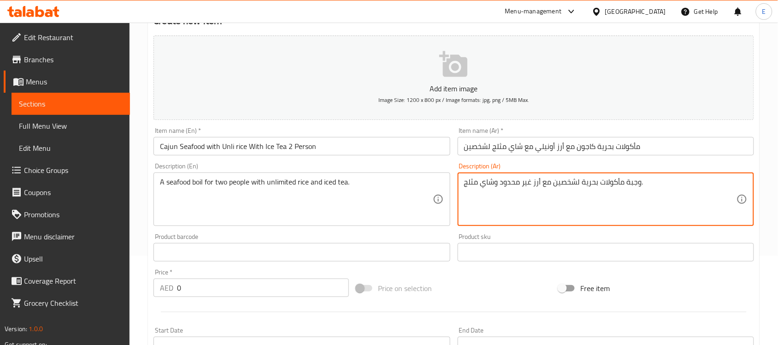
scroll to position [91, 0]
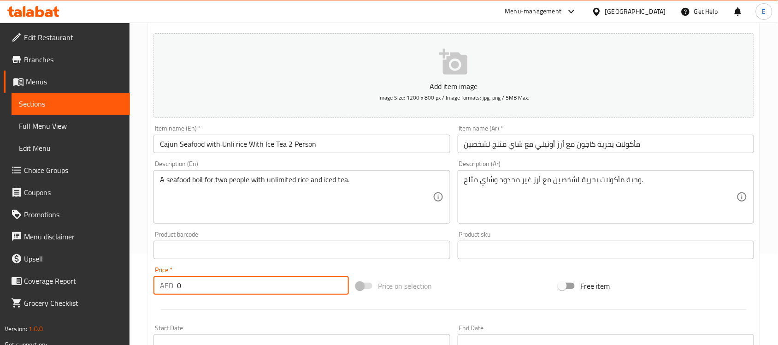
drag, startPoint x: 188, startPoint y: 284, endPoint x: 156, endPoint y: 284, distance: 32.3
click at [156, 284] on div "AED 0 Price *" at bounding box center [250, 285] width 195 height 18
type input "72"
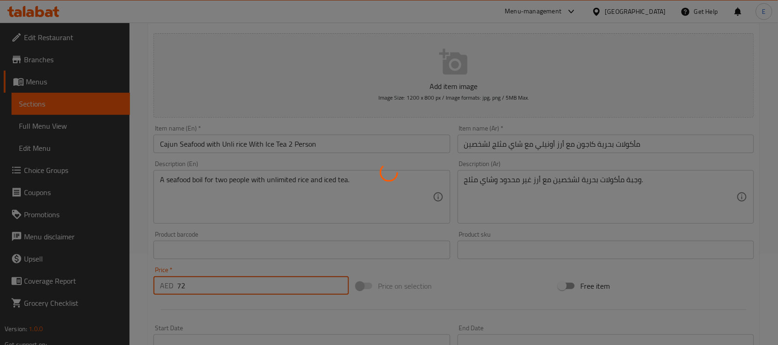
type input "0"
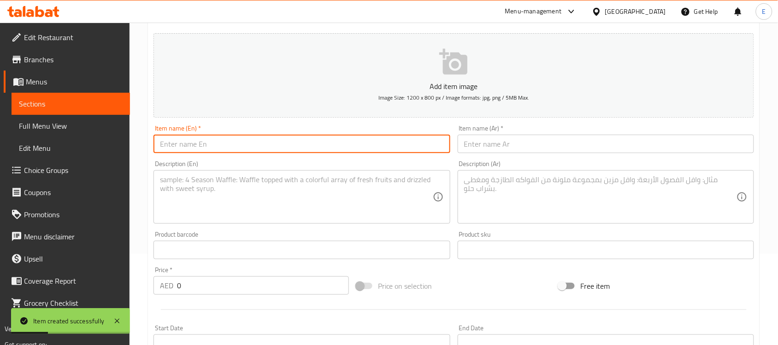
paste input "Cajun Seafood with Unli rice With Ice Tea(4person)"
click at [305, 143] on input "text" at bounding box center [301, 144] width 296 height 18
click at [315, 143] on input "Cajun Seafood with Unli rice With Ice Tea(4person)" at bounding box center [301, 144] width 296 height 18
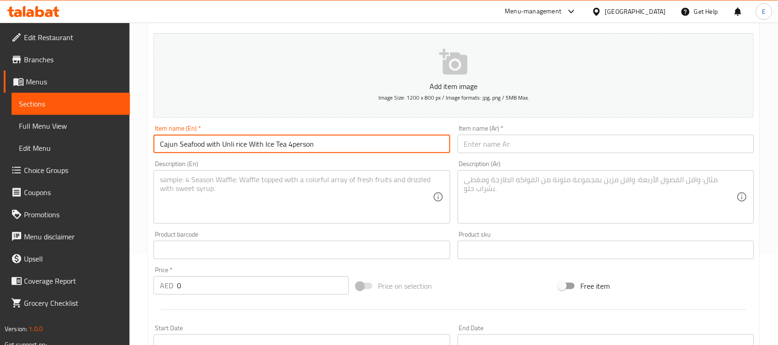
type input "Cajun Seafood with Unli rice With Ice Tea 4person"
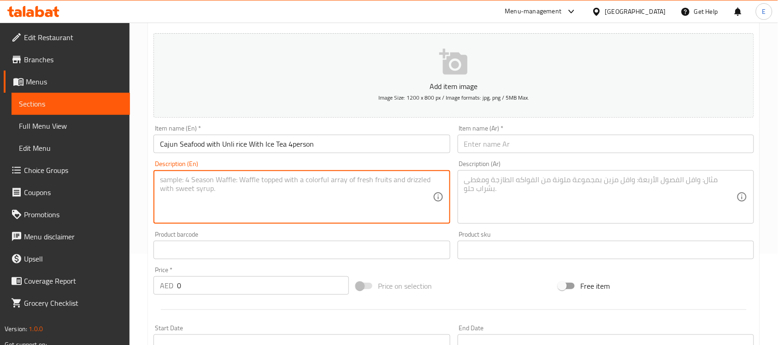
click at [332, 191] on textarea at bounding box center [296, 197] width 272 height 44
paste textarea "A seafood boil for four people with unlimited rice and iced tea."
type textarea "A seafood boil for four people with unlimited rice and iced tea."
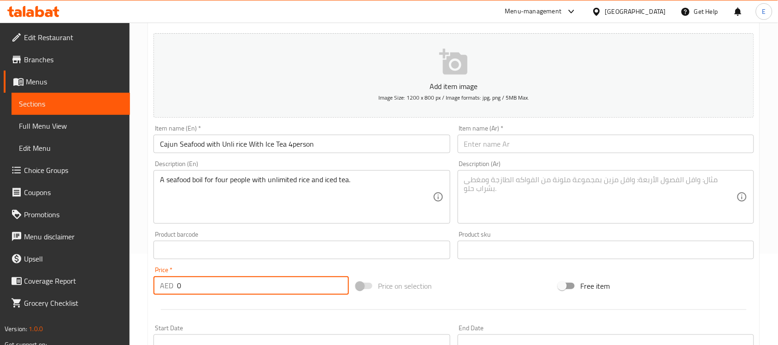
drag, startPoint x: 203, startPoint y: 288, endPoint x: 157, endPoint y: 283, distance: 46.4
click at [157, 283] on div "AED 0 Price *" at bounding box center [250, 285] width 195 height 18
type input "120"
click at [289, 147] on input "Cajun Seafood with Unli rice With Ice Tea 4person" at bounding box center [301, 144] width 296 height 18
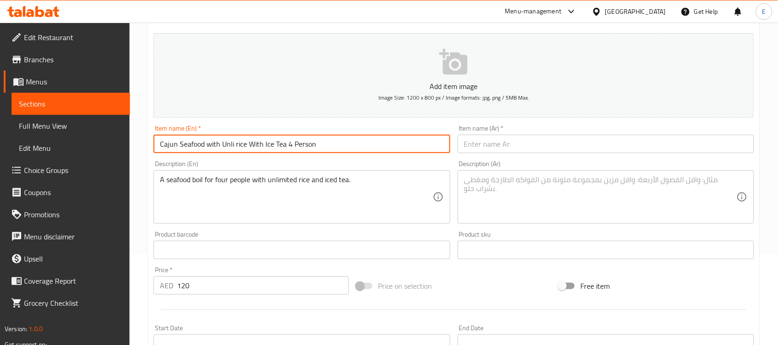
type input "Cajun Seafood with Unli rice With Ice Tea 4 Person"
click at [485, 144] on input "text" at bounding box center [606, 144] width 296 height 18
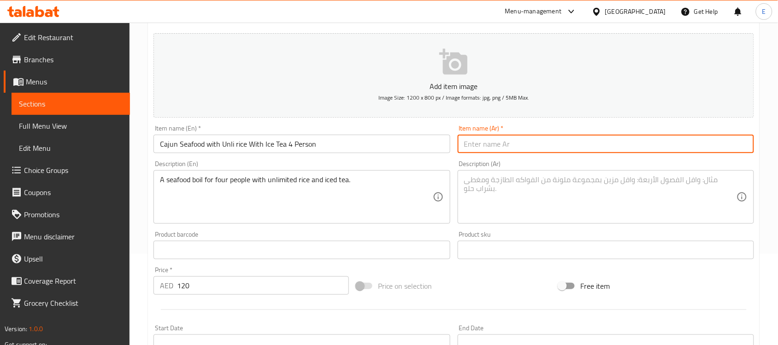
paste input "مأكولات بحرية كاجون مع أرز أونلي مع شاي مثلج لأربعة أشخاص"
type input "مأكولات بحرية كاجون مع أرز أونلي مع شاي مثلج لأربعة أشخاص"
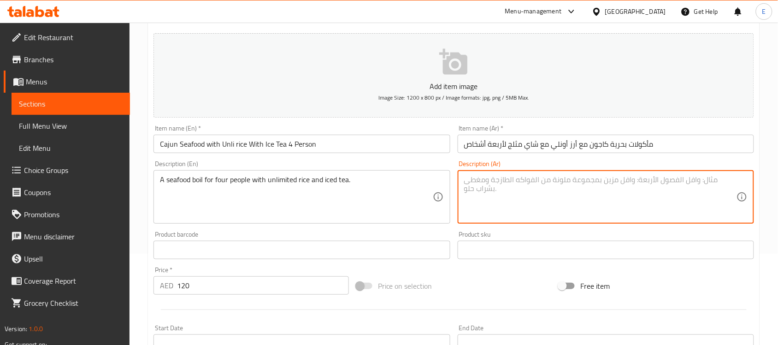
click at [505, 191] on textarea at bounding box center [600, 197] width 272 height 44
paste textarea "وجبة مأكولات بحرية لأربعة أشخاص مع أرز غير محدود وشاي مثلج."
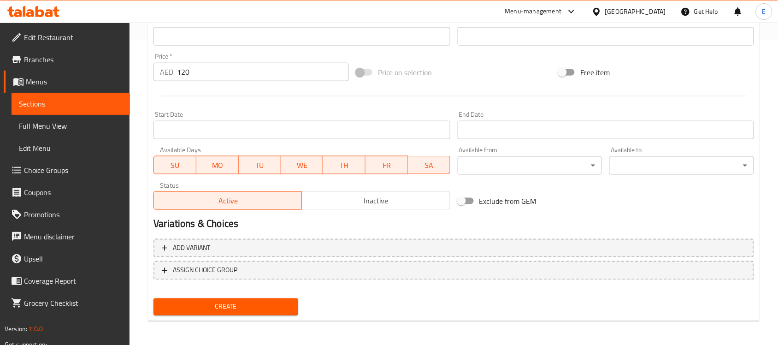
type textarea "وجبة مأكولات بحرية لأربعة أشخاص مع أرز غير محدود وشاي مثلج."
click at [277, 303] on span "Create" at bounding box center [226, 307] width 130 height 12
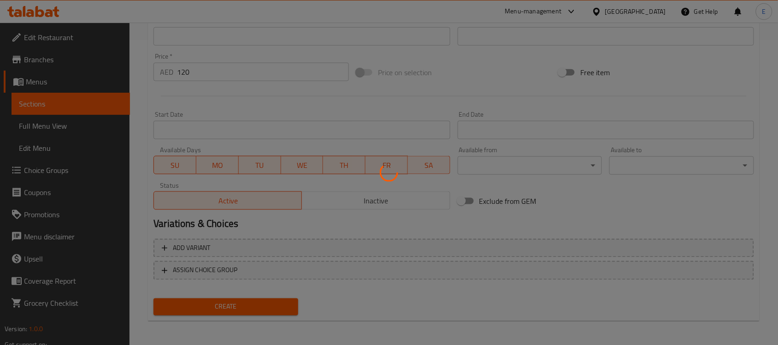
type input "0"
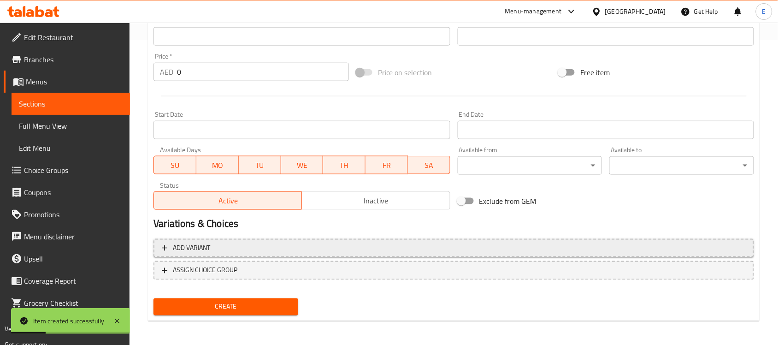
scroll to position [0, 0]
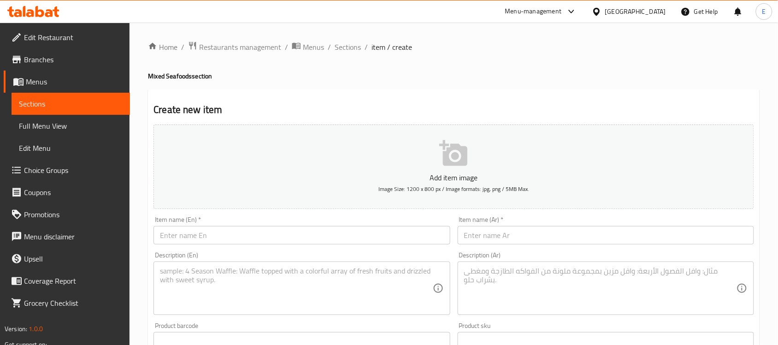
click at [259, 213] on div "Item name (En)   * Item name (En) *" at bounding box center [302, 229] width 304 height 35
click at [341, 47] on span "Sections" at bounding box center [348, 46] width 26 height 11
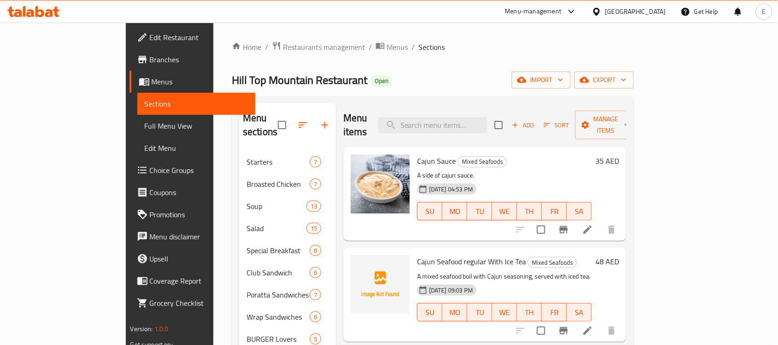
click at [467, 306] on button "MO" at bounding box center [454, 312] width 25 height 18
type button "1"
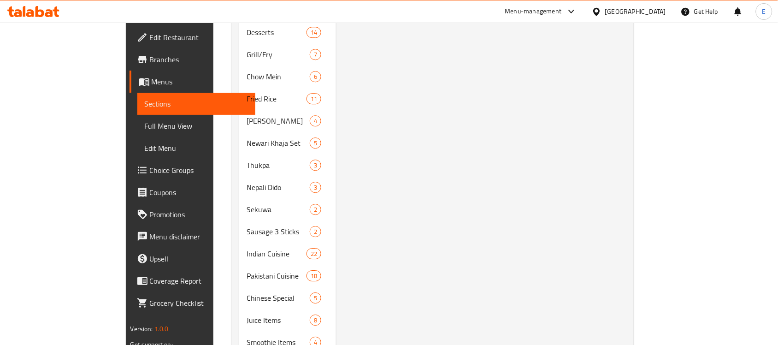
scroll to position [439, 0]
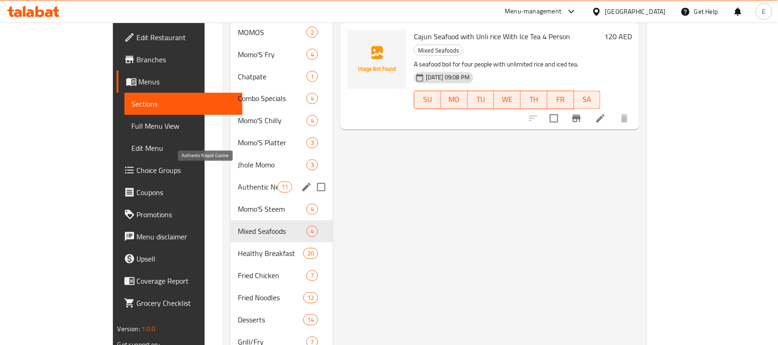
click at [238, 182] on span "Authentic Nepali Cuisine" at bounding box center [257, 187] width 39 height 11
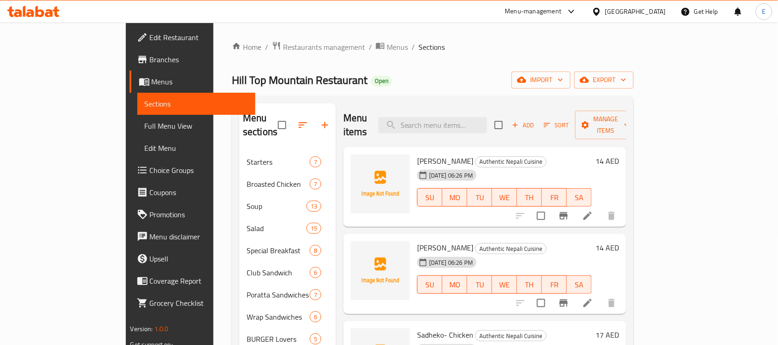
click at [619, 154] on h6 "14 AED" at bounding box center [606, 160] width 23 height 13
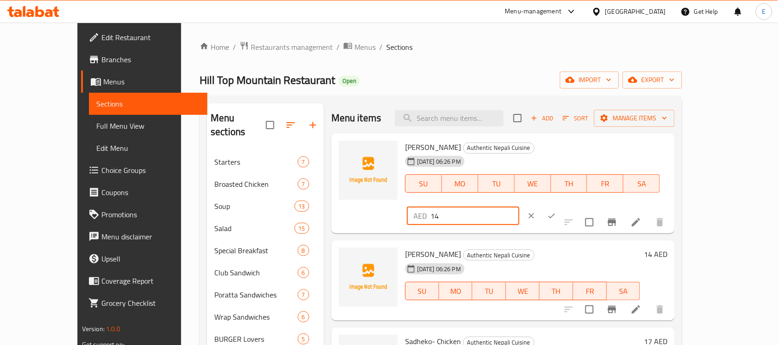
drag, startPoint x: 651, startPoint y: 154, endPoint x: 577, endPoint y: 141, distance: 74.8
click at [577, 141] on div "[PERSON_NAME] Authentic Nepali Cuisine [DATE] 06:26 PM SU MO TU WE TH FR SA AED…" at bounding box center [536, 183] width 270 height 93
type input "19"
click at [562, 206] on button "ok" at bounding box center [551, 216] width 20 height 20
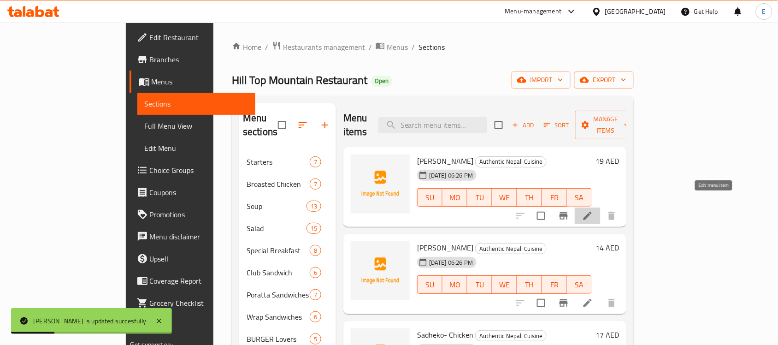
click at [592, 211] on icon at bounding box center [587, 215] width 8 height 8
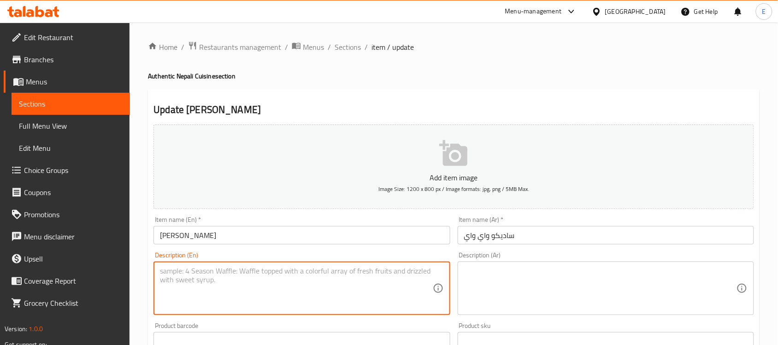
click at [257, 279] on textarea at bounding box center [296, 288] width 272 height 44
paste textarea "A Nepali spicy salad made with instant noodles."
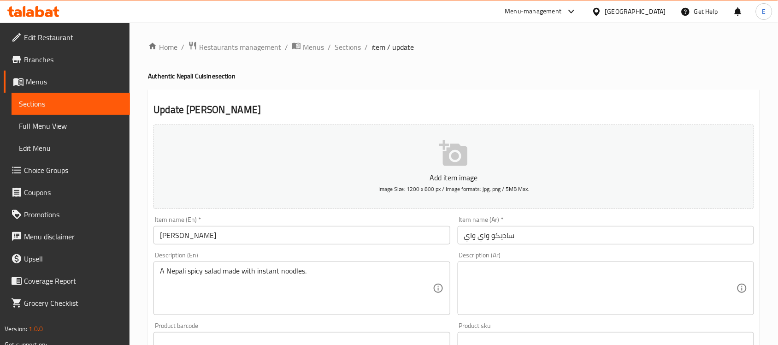
click at [640, 241] on input "ساديكو واي واي" at bounding box center [606, 235] width 296 height 18
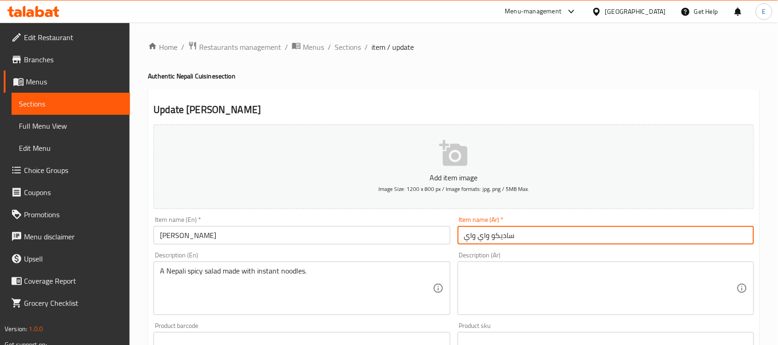
click at [640, 241] on input "ساديكو واي واي" at bounding box center [606, 235] width 296 height 18
click at [681, 238] on input "ساديكو واي واي" at bounding box center [606, 235] width 296 height 18
click at [642, 249] on div "Description (Ar) Description (Ar)" at bounding box center [606, 283] width 304 height 70
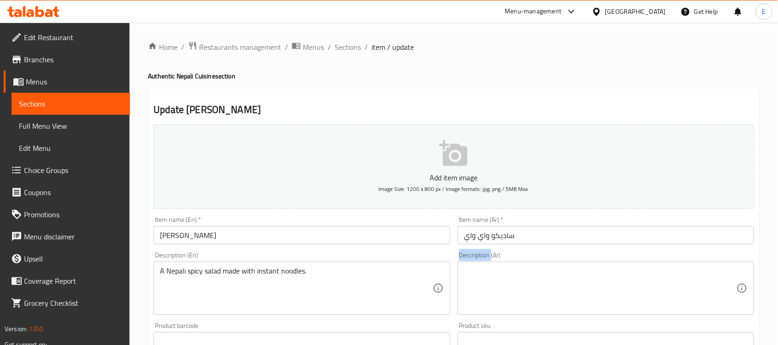
click at [642, 249] on div "Description (Ar) Description (Ar)" at bounding box center [606, 283] width 304 height 70
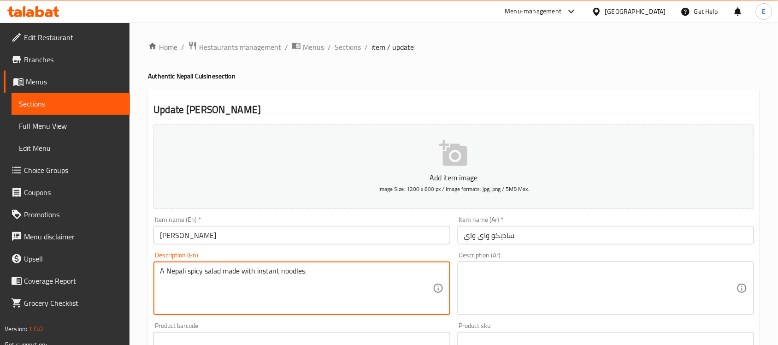
click at [254, 285] on textarea "A Nepali spicy salad made with instant noodles." at bounding box center [296, 288] width 272 height 44
type textarea "A Nepali spicy salad made with instant noodles."
click at [480, 272] on textarea at bounding box center [600, 288] width 272 height 44
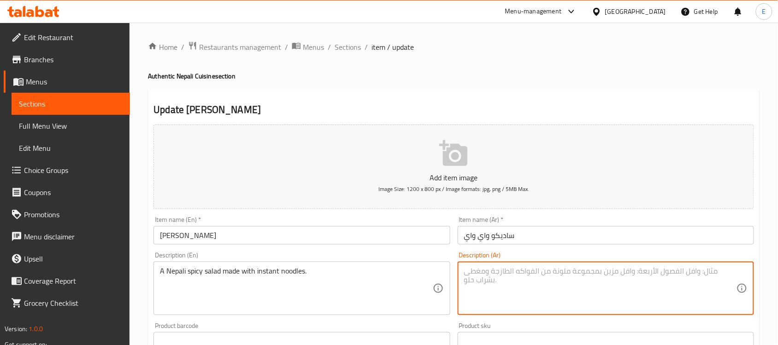
paste textarea "سلطة نيبالية حارة مصنوعة من المعكرونة سريعة التحضير."
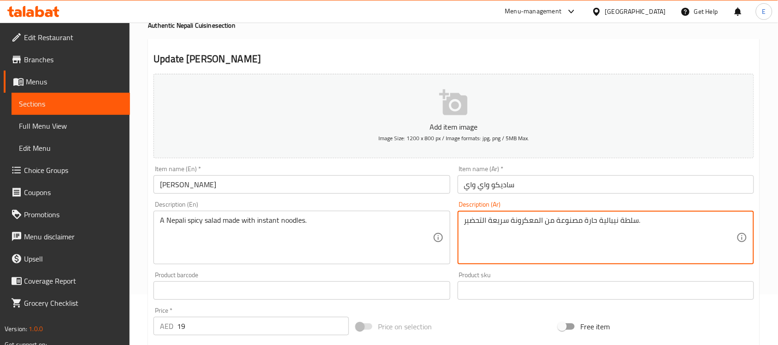
scroll to position [50, 0]
type textarea "سلطة نيبالية حارة مصنوعة من المعكرونة سريعة التحضير."
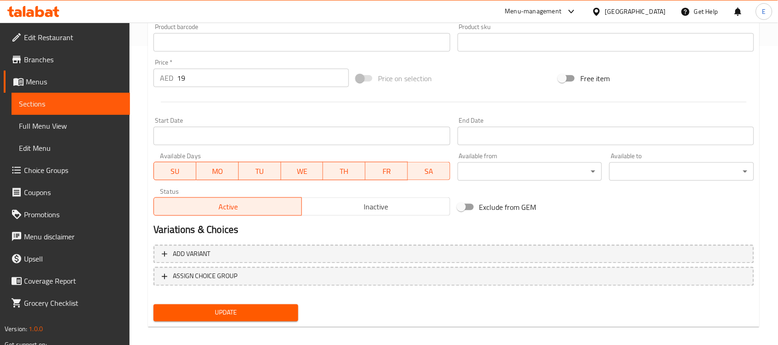
scroll to position [305, 0]
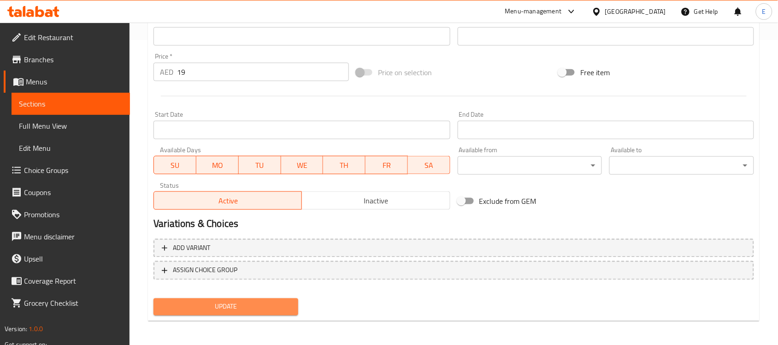
click at [232, 305] on span "Update" at bounding box center [226, 307] width 130 height 12
click at [235, 305] on span "Update" at bounding box center [226, 307] width 130 height 12
click at [247, 308] on span "Update" at bounding box center [226, 307] width 130 height 12
click at [222, 302] on span "Update" at bounding box center [226, 307] width 130 height 12
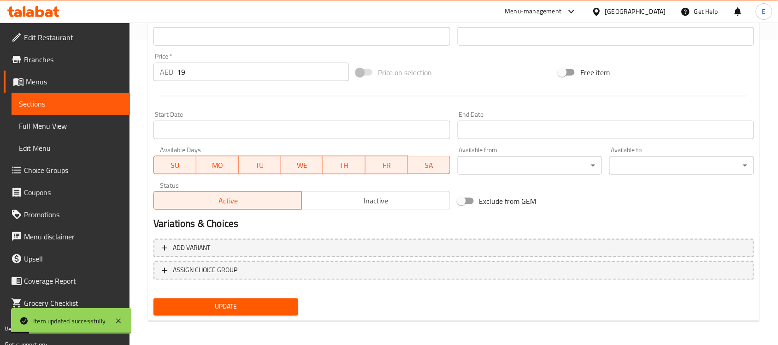
scroll to position [0, 0]
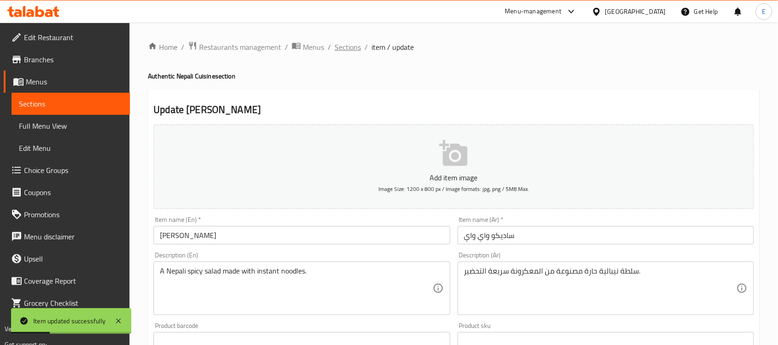
click at [342, 47] on span "Sections" at bounding box center [348, 46] width 26 height 11
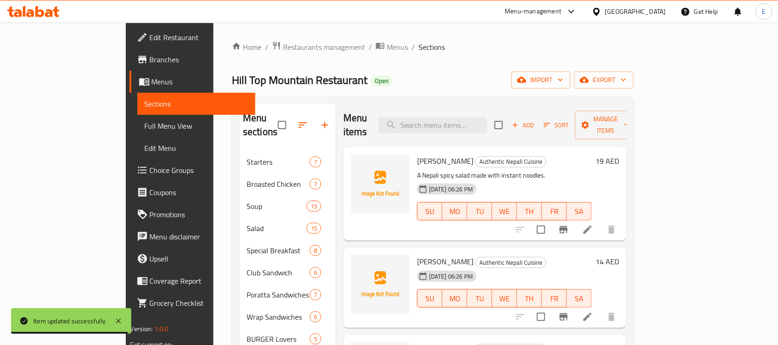
click at [619, 255] on h6 "14 AED" at bounding box center [606, 261] width 23 height 13
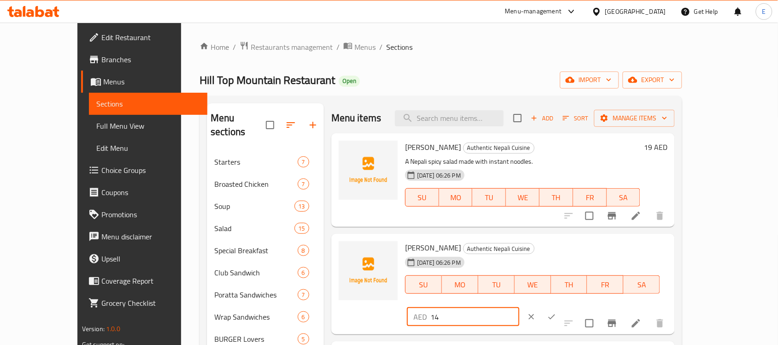
drag, startPoint x: 643, startPoint y: 247, endPoint x: 556, endPoint y: 251, distance: 87.2
click at [556, 251] on div "Sadheko-Bhatmas Authentic Nepali Cuisine [DATE] 06:26 PM SU MO TU WE TH FR SA A…" at bounding box center [536, 283] width 270 height 93
type input "22"
click at [556, 312] on icon "ok" at bounding box center [551, 316] width 9 height 9
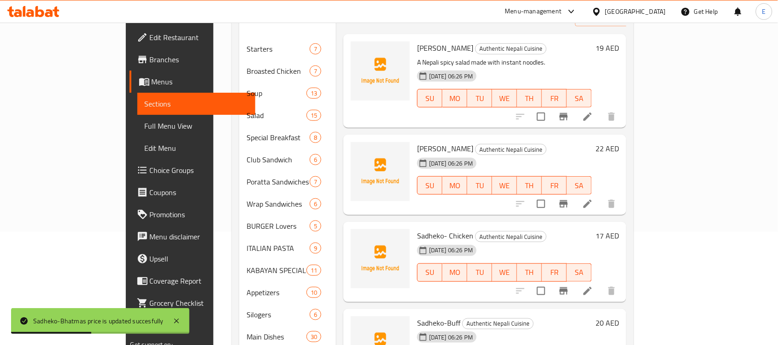
scroll to position [113, 0]
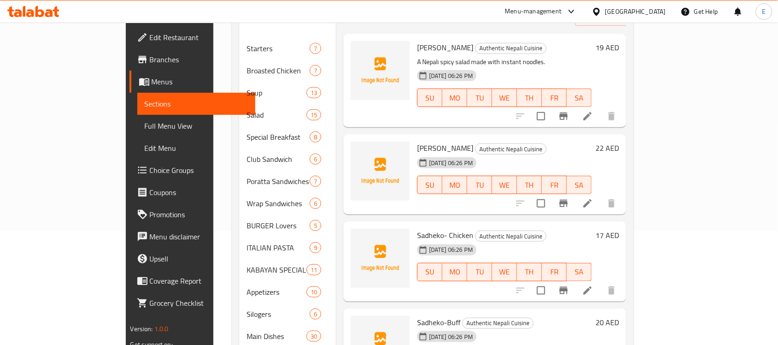
click at [619, 229] on h6 "17 AED" at bounding box center [606, 235] width 23 height 13
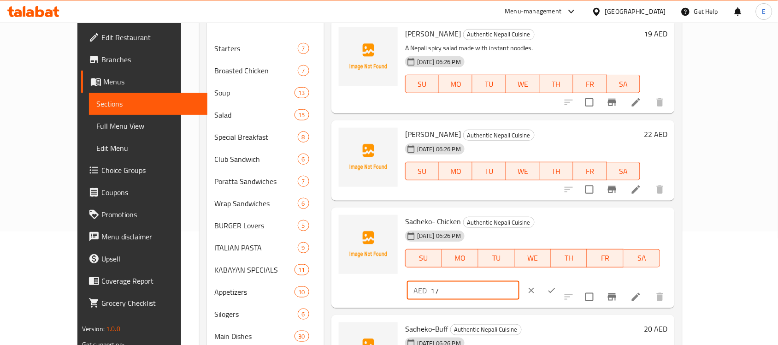
drag, startPoint x: 637, startPoint y: 222, endPoint x: 575, endPoint y: 220, distance: 62.2
click at [575, 220] on div "Sadheko- Chicken Authentic Nepali Cuisine [DATE] 06:26 PM SU MO TU WE TH FR SA …" at bounding box center [536, 257] width 270 height 93
type input "26"
click at [556, 286] on icon "ok" at bounding box center [551, 290] width 9 height 9
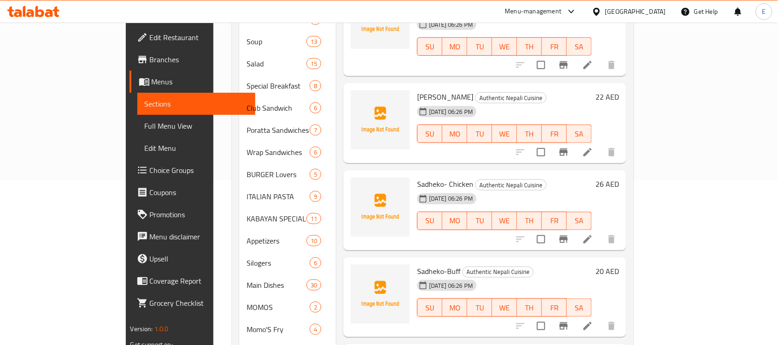
scroll to position [166, 0]
click at [619, 263] on h6 "20 AED" at bounding box center [606, 269] width 23 height 13
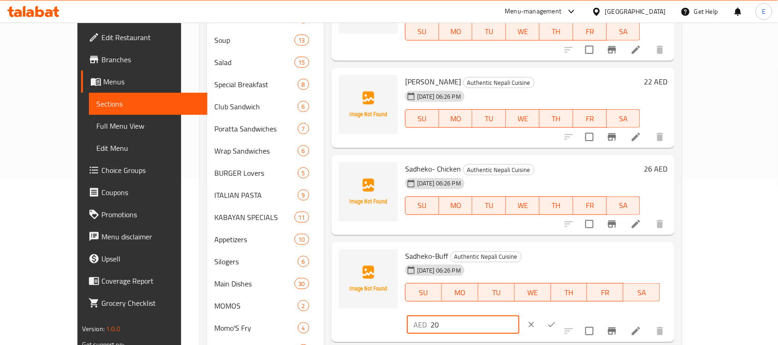
drag, startPoint x: 629, startPoint y: 253, endPoint x: 598, endPoint y: 254, distance: 31.4
click at [519, 315] on div "AED 20 ​" at bounding box center [463, 324] width 112 height 18
type input "30"
click at [556, 320] on icon "ok" at bounding box center [551, 324] width 9 height 9
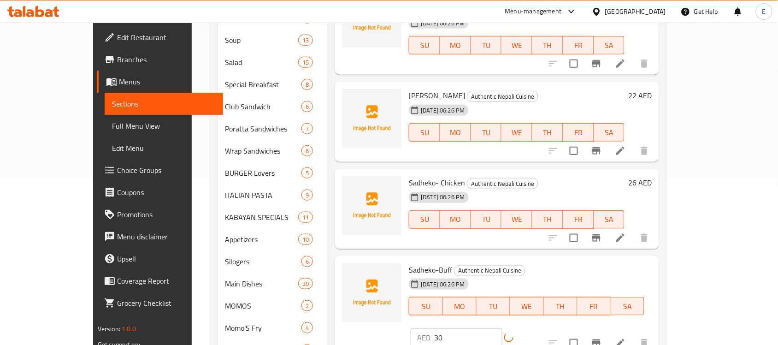
click at [548, 328] on div "AED 30 ​" at bounding box center [479, 337] width 137 height 18
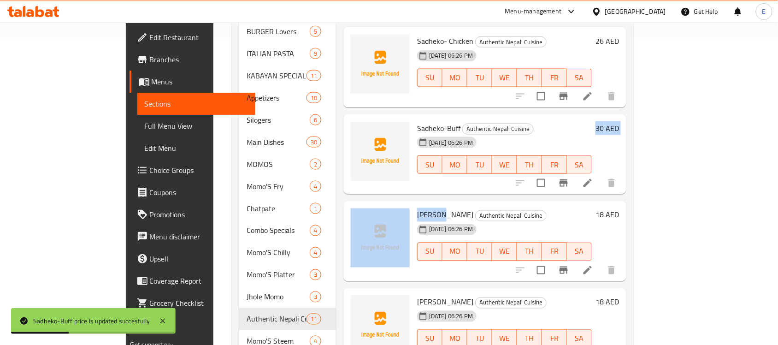
scroll to position [309, 0]
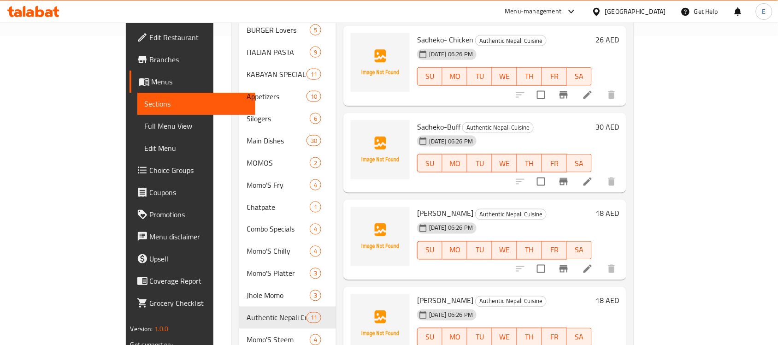
click at [619, 207] on h6 "18 AED" at bounding box center [606, 213] width 23 height 13
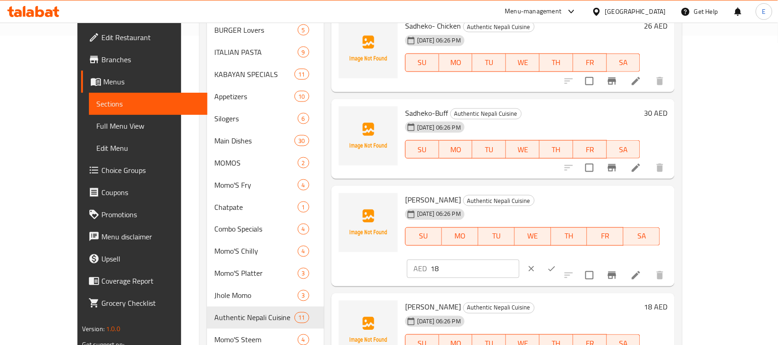
drag, startPoint x: 634, startPoint y: 205, endPoint x: 560, endPoint y: 197, distance: 74.6
click at [560, 197] on div "Sadheko- Sukuti Authentic Nepali Cuisine [DATE] 06:26 PM SU MO TU WE TH FR SA A…" at bounding box center [536, 235] width 270 height 93
type input "30"
click at [556, 264] on icon "ok" at bounding box center [551, 268] width 9 height 9
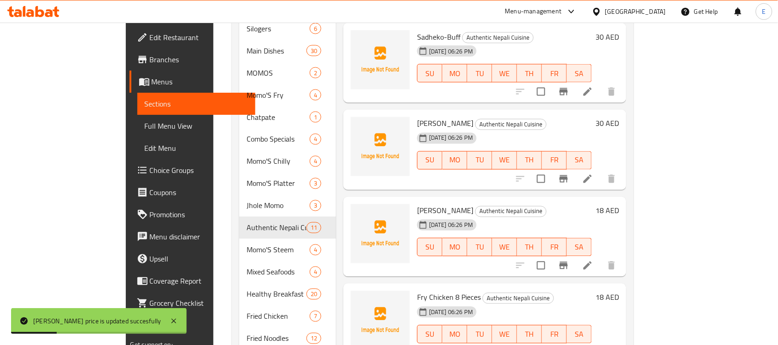
scroll to position [402, 0]
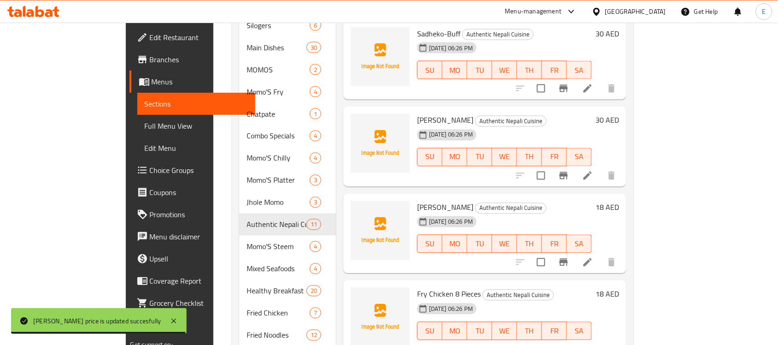
click at [619, 201] on h6 "18 AED" at bounding box center [606, 207] width 23 height 13
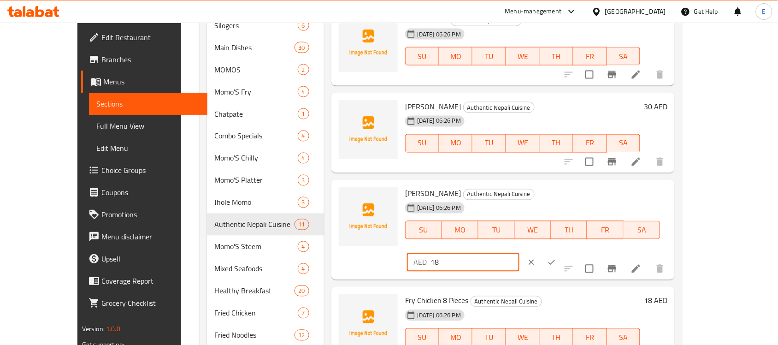
drag, startPoint x: 646, startPoint y: 193, endPoint x: 576, endPoint y: 190, distance: 69.2
click at [576, 190] on div "Sadheko- [PERSON_NAME] Authentic Nepali Cuisine [DATE] 06:26 PM SU MO TU WE TH …" at bounding box center [536, 229] width 270 height 93
type input "26"
click at [556, 258] on icon "ok" at bounding box center [551, 262] width 9 height 9
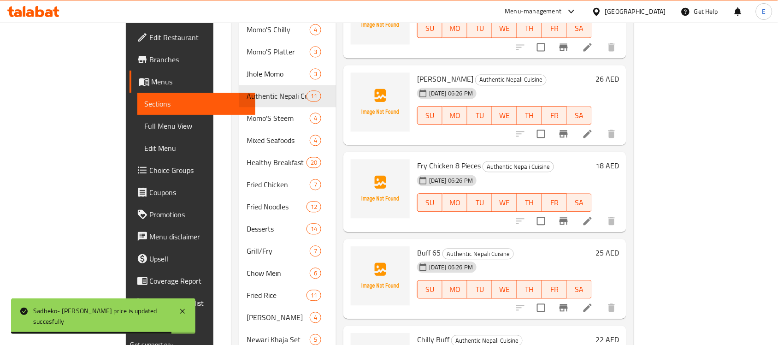
scroll to position [531, 0]
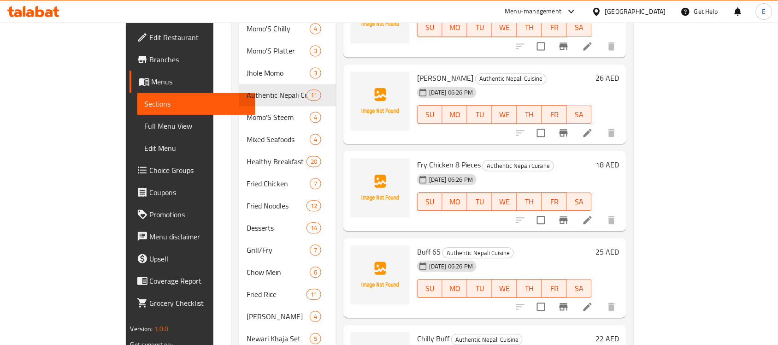
click at [619, 245] on h6 "25 AED" at bounding box center [606, 251] width 23 height 13
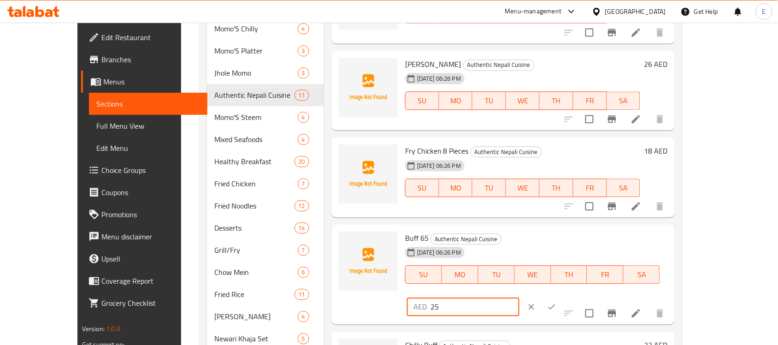
drag, startPoint x: 633, startPoint y: 236, endPoint x: 592, endPoint y: 236, distance: 40.6
click at [576, 296] on div "AED 25 ​" at bounding box center [490, 306] width 170 height 20
type input "34"
click at [556, 302] on icon "ok" at bounding box center [551, 306] width 9 height 9
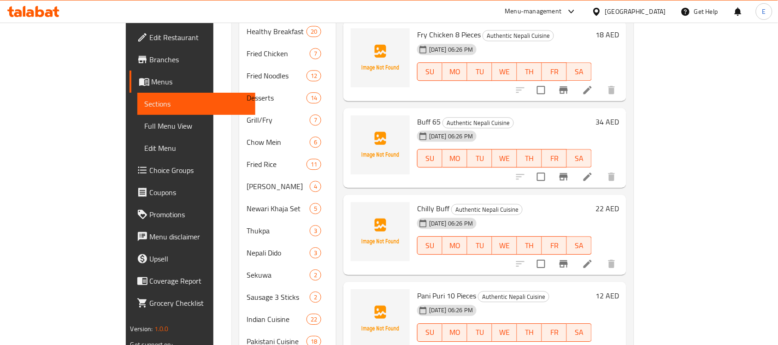
scroll to position [664, 0]
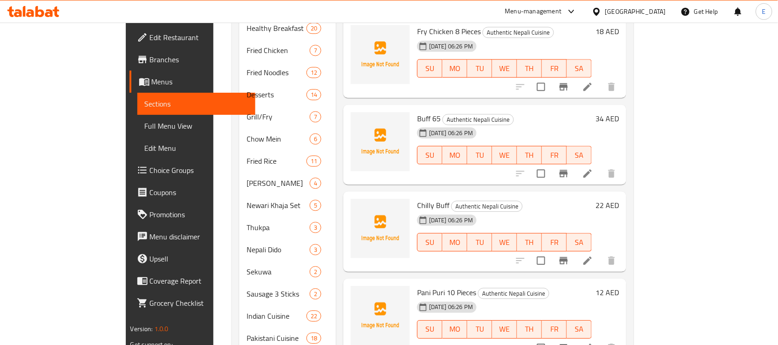
click at [619, 199] on h6 "22 AED" at bounding box center [606, 205] width 23 height 13
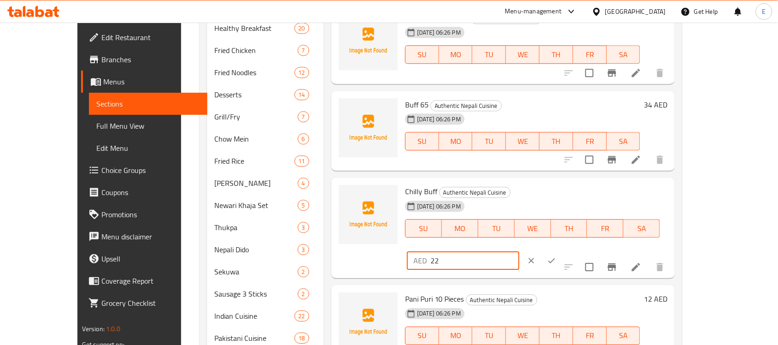
click at [519, 251] on input "22" at bounding box center [474, 260] width 89 height 18
drag, startPoint x: 626, startPoint y: 194, endPoint x: 602, endPoint y: 196, distance: 24.0
click at [519, 251] on div "AED 26 ​" at bounding box center [463, 260] width 112 height 18
type input "36"
click at [556, 256] on icon "ok" at bounding box center [551, 260] width 9 height 9
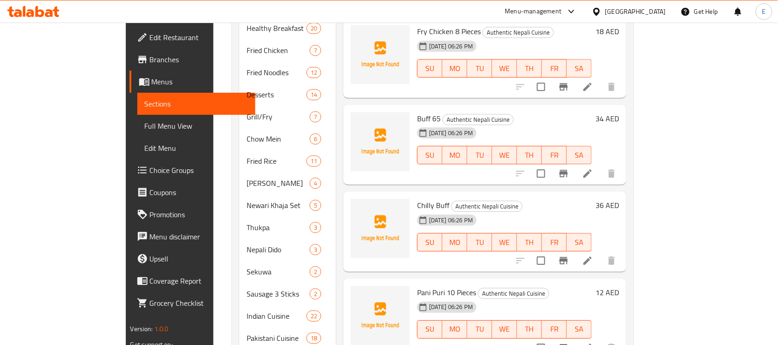
click at [619, 286] on h6 "12 AED" at bounding box center [606, 292] width 23 height 13
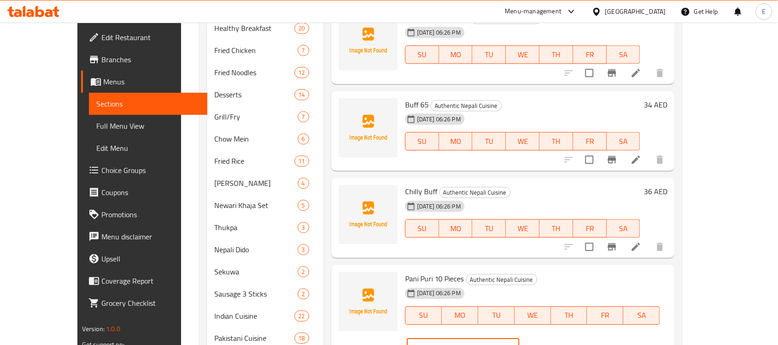
drag, startPoint x: 641, startPoint y: 281, endPoint x: 570, endPoint y: 272, distance: 71.5
click at [570, 272] on div "Pani Puri 10 Pieces Authentic Nepali Cuisine [DATE] 06:26 PM SU MO TU WE TH FR …" at bounding box center [536, 314] width 270 height 93
type input "18"
click at [556, 343] on icon "ok" at bounding box center [551, 347] width 9 height 9
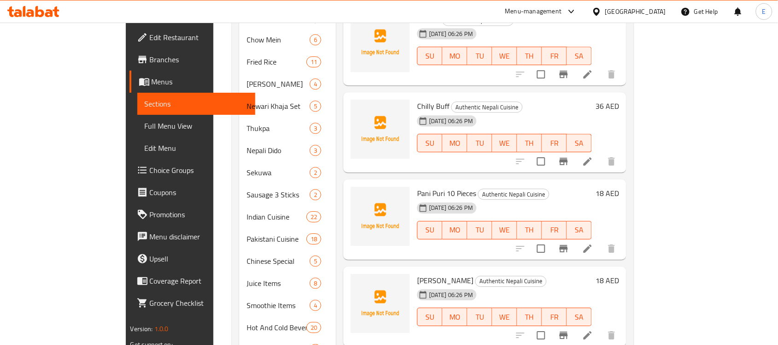
scroll to position [837, 0]
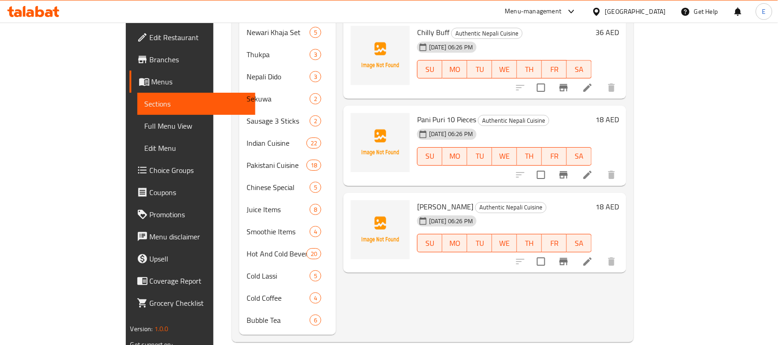
click at [619, 200] on h6 "18 AED" at bounding box center [606, 206] width 23 height 13
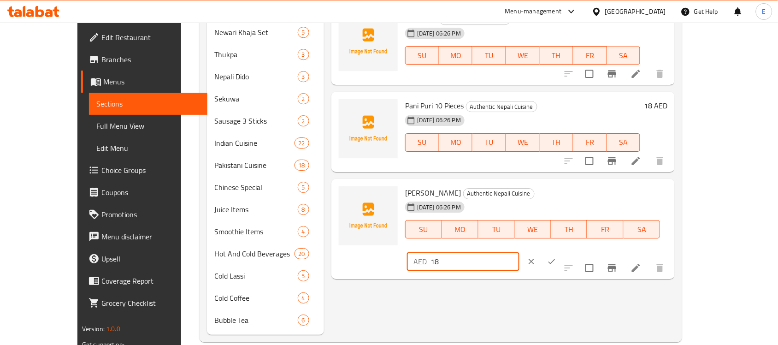
drag, startPoint x: 641, startPoint y: 191, endPoint x: 613, endPoint y: 191, distance: 28.1
click at [519, 252] on div "AED 18 ​" at bounding box center [463, 261] width 112 height 18
type input "26"
click at [562, 251] on button "ok" at bounding box center [551, 261] width 20 height 20
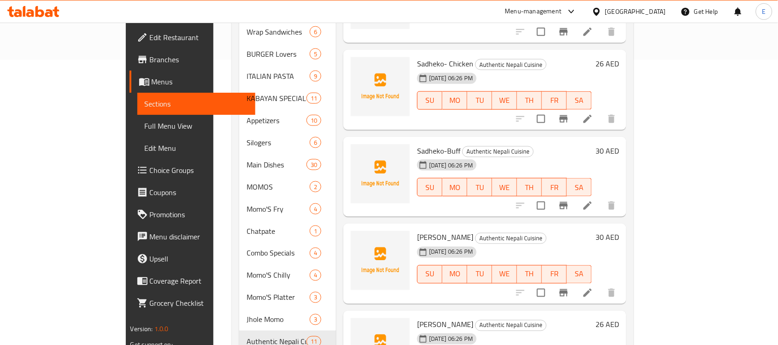
scroll to position [295, 0]
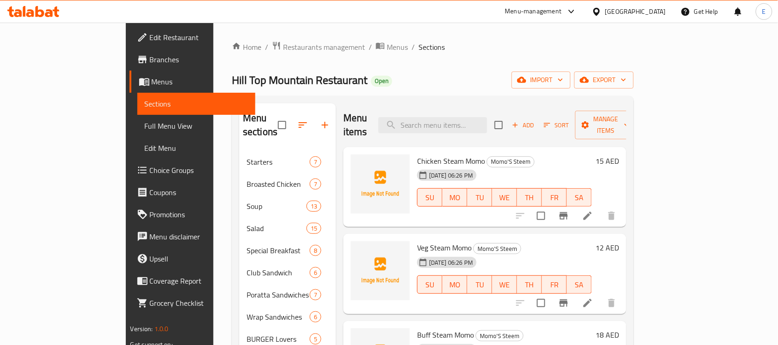
click at [619, 154] on h6 "15 AED" at bounding box center [606, 160] width 23 height 13
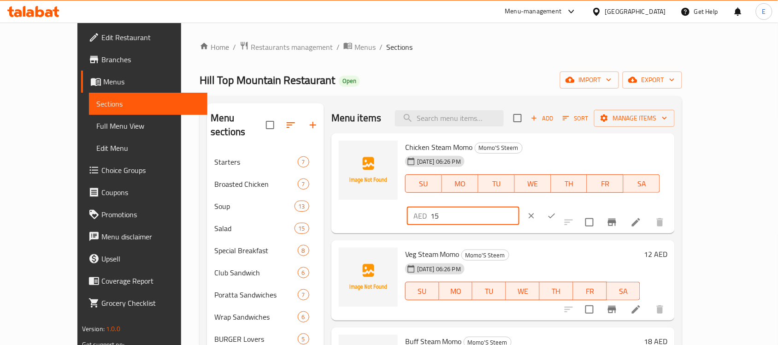
drag, startPoint x: 644, startPoint y: 147, endPoint x: 574, endPoint y: 148, distance: 70.1
click at [574, 148] on div "Chicken Steam Momo Momo'S Steem [DATE] 06:26 PM SU MO TU WE TH FR SA AED 15 ​" at bounding box center [536, 183] width 270 height 93
type input "20"
click at [556, 211] on icon "ok" at bounding box center [551, 215] width 9 height 9
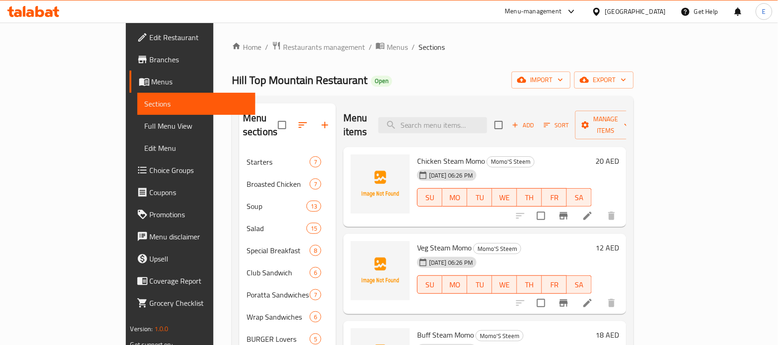
click at [619, 241] on h6 "12 AED" at bounding box center [606, 247] width 23 height 13
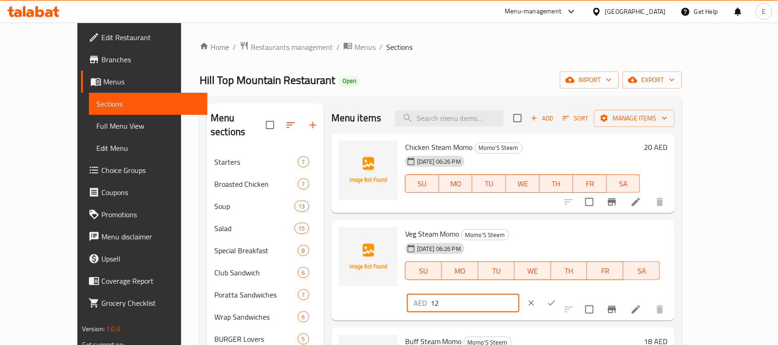
drag, startPoint x: 654, startPoint y: 240, endPoint x: 558, endPoint y: 226, distance: 97.2
click at [558, 226] on div "Veg Steam Momo Momo'S Steem [DATE] 06:26 PM SU MO TU WE TH FR SA AED 12 ​" at bounding box center [536, 269] width 270 height 93
type input "19"
click at [555, 300] on icon "ok" at bounding box center [551, 302] width 7 height 5
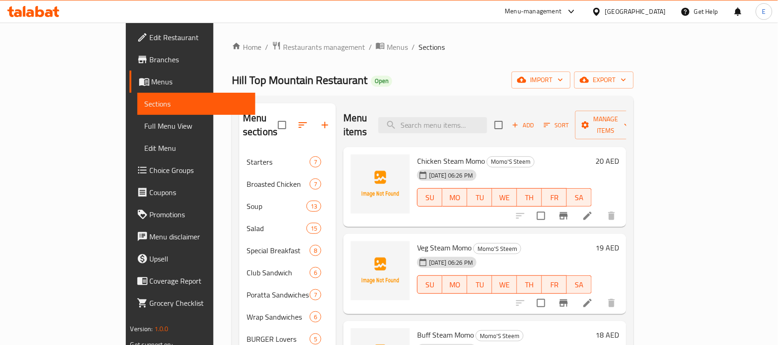
click at [619, 241] on h6 "19 AED" at bounding box center [606, 247] width 23 height 13
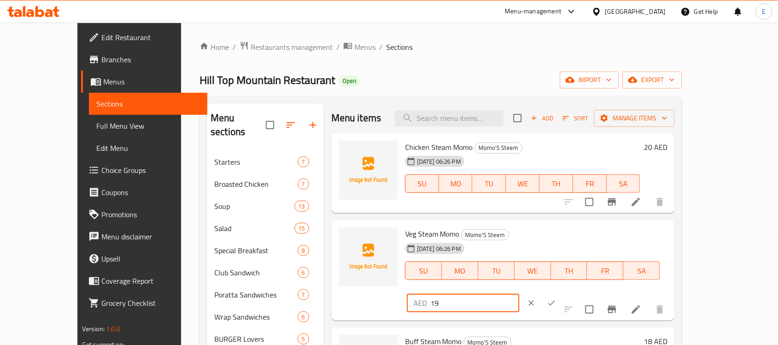
click at [519, 294] on input "19" at bounding box center [474, 303] width 89 height 18
type input "17"
click at [556, 298] on icon "ok" at bounding box center [551, 302] width 9 height 9
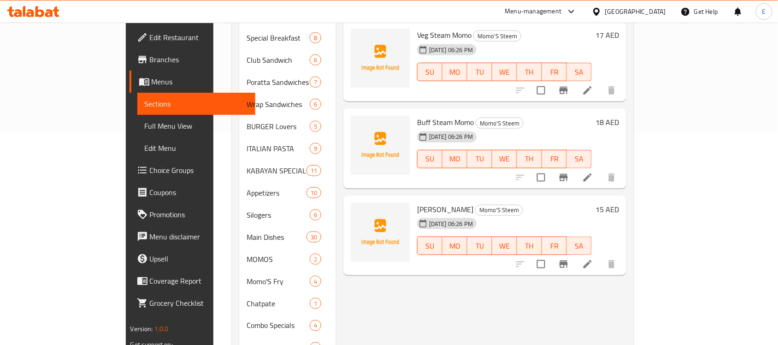
scroll to position [206, 0]
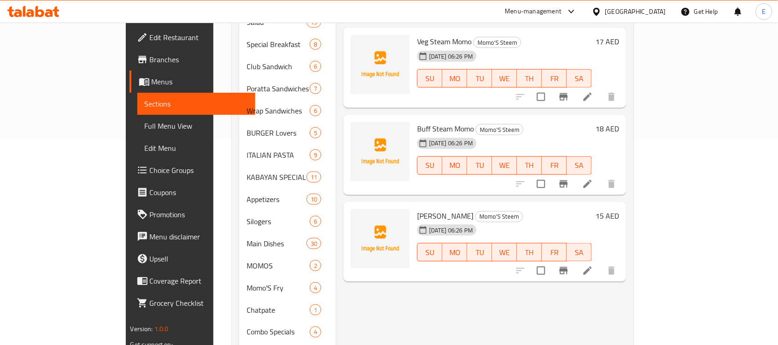
click at [619, 122] on h6 "18 AED" at bounding box center [606, 128] width 23 height 13
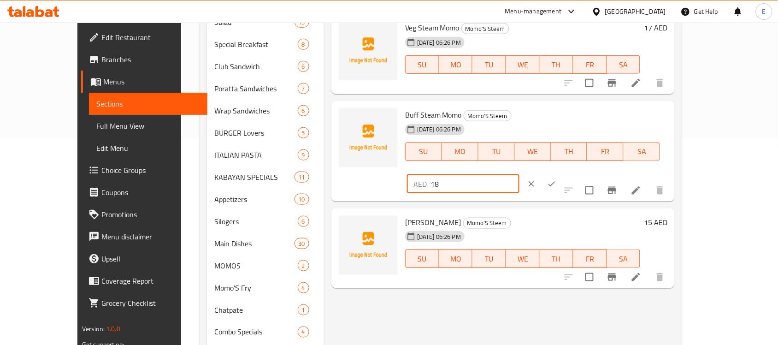
drag, startPoint x: 632, startPoint y: 117, endPoint x: 581, endPoint y: 123, distance: 51.6
click at [581, 123] on div "Buff Steam Momo Momo'S Steem [DATE] 06:26 PM SU MO TU WE TH FR SA AED 18 ​" at bounding box center [536, 151] width 270 height 93
type input "26"
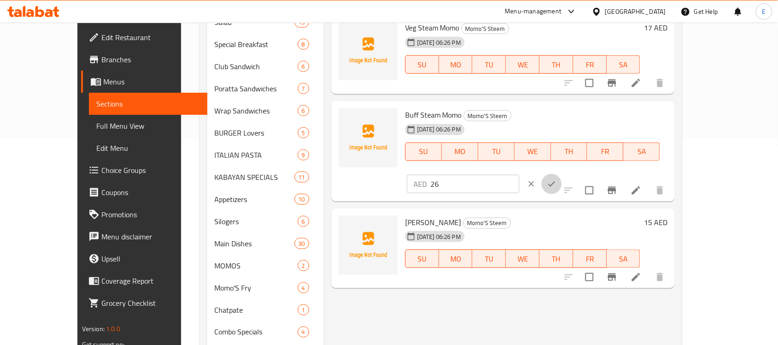
click at [556, 179] on icon "ok" at bounding box center [551, 183] width 9 height 9
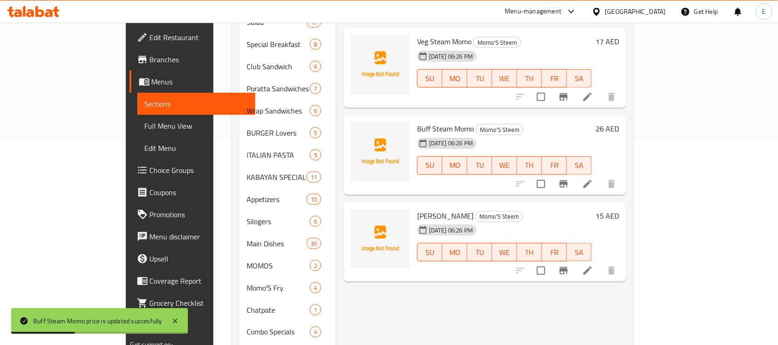
click at [619, 209] on h6 "15 AED" at bounding box center [606, 215] width 23 height 13
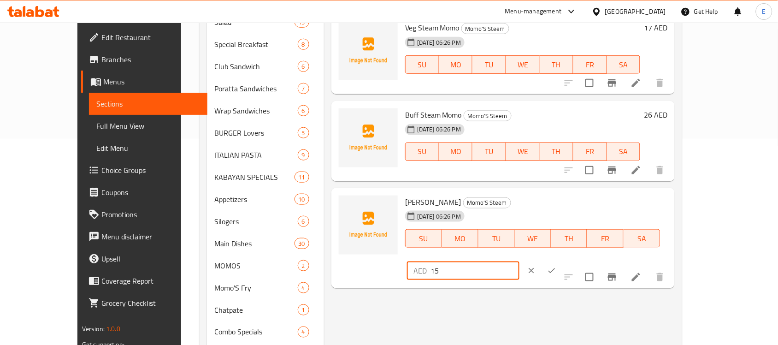
drag, startPoint x: 643, startPoint y: 208, endPoint x: 553, endPoint y: 206, distance: 89.9
click at [553, 206] on div "[PERSON_NAME]'S Steem [DATE] 06:26 PM SU MO TU WE TH FR SA AED 15 ​" at bounding box center [536, 238] width 270 height 93
type input "20"
click at [556, 266] on icon "ok" at bounding box center [551, 270] width 9 height 9
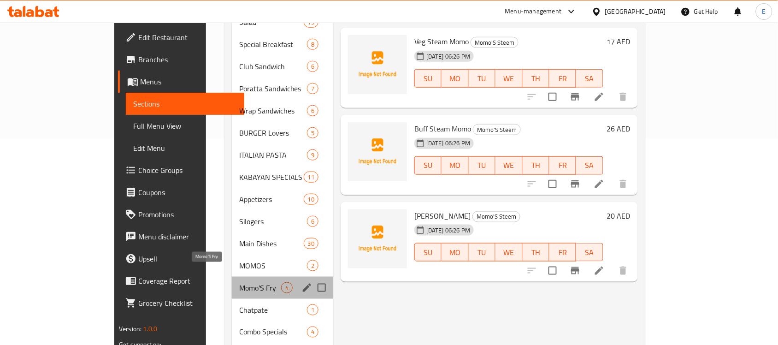
click at [239, 282] on span "Momo'S Fry" at bounding box center [260, 287] width 42 height 11
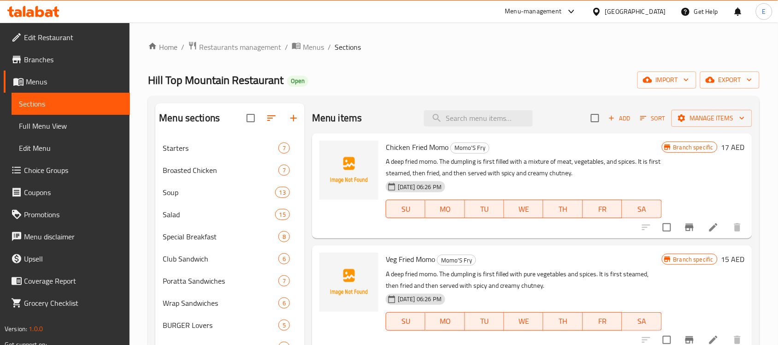
click at [727, 144] on h6 "17 AED" at bounding box center [732, 147] width 23 height 13
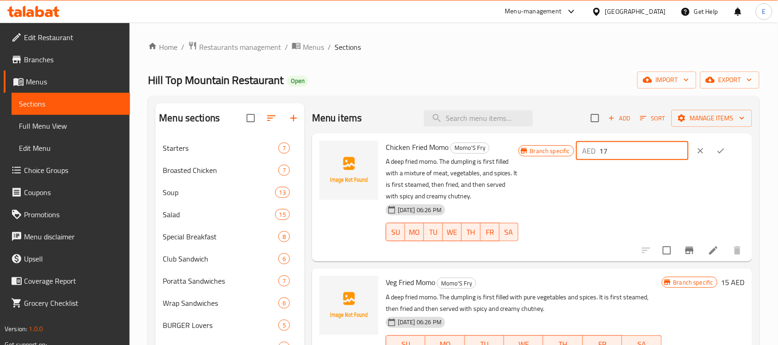
drag, startPoint x: 641, startPoint y: 150, endPoint x: 573, endPoint y: 150, distance: 68.2
click at [573, 150] on div "Branch specific AED 17 ​" at bounding box center [631, 151] width 226 height 20
type input "23"
click at [731, 150] on button "ok" at bounding box center [721, 151] width 20 height 20
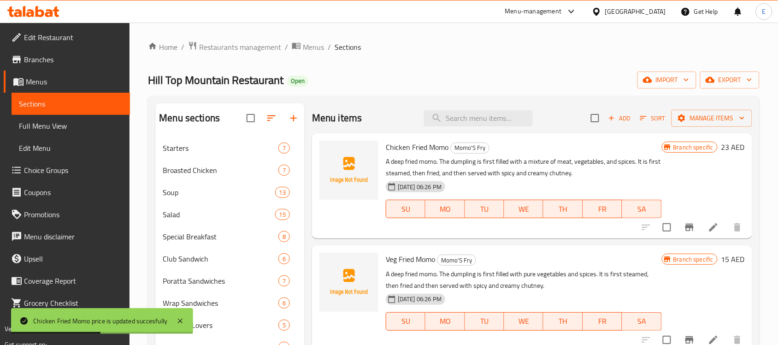
click at [725, 260] on h6 "15 AED" at bounding box center [732, 259] width 23 height 13
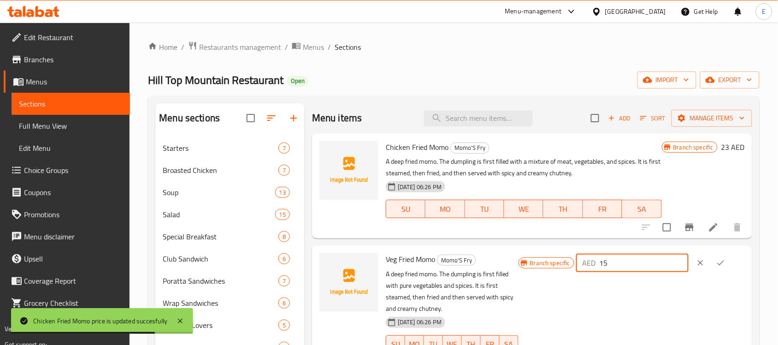
drag, startPoint x: 654, startPoint y: 262, endPoint x: 581, endPoint y: 274, distance: 73.9
click at [581, 274] on div "Branch specific AED 15 ​" at bounding box center [631, 309] width 226 height 113
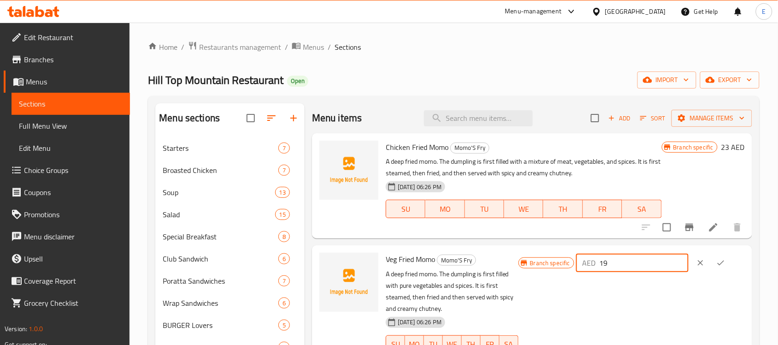
type input "19"
click at [725, 261] on icon "ok" at bounding box center [720, 262] width 9 height 9
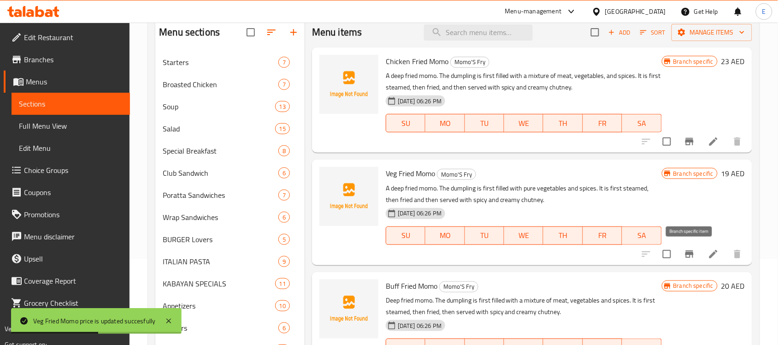
scroll to position [88, 0]
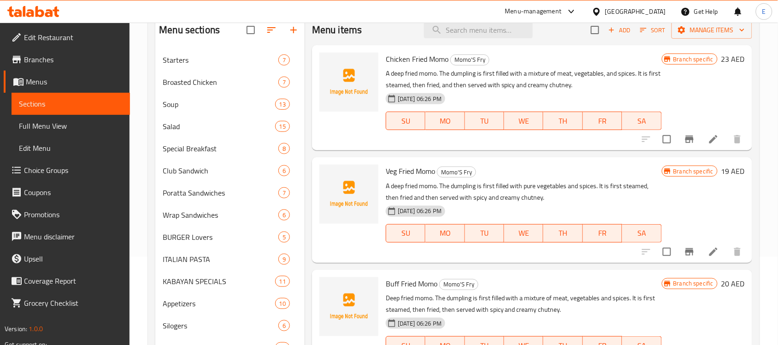
click at [724, 281] on h6 "20 AED" at bounding box center [732, 283] width 23 height 13
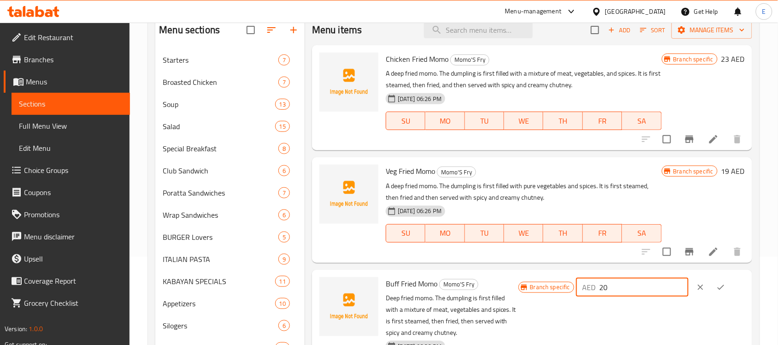
click at [639, 284] on input "20" at bounding box center [643, 287] width 89 height 18
drag, startPoint x: 639, startPoint y: 284, endPoint x: 620, endPoint y: 286, distance: 19.0
click at [620, 286] on input "20" at bounding box center [643, 287] width 89 height 18
type input "2"
type input "26"
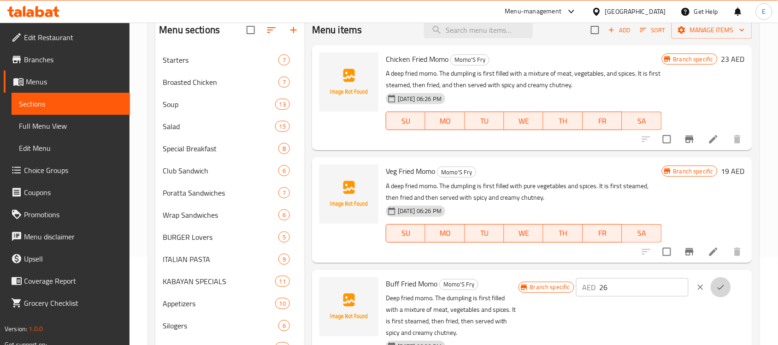
click at [725, 288] on icon "ok" at bounding box center [720, 286] width 9 height 9
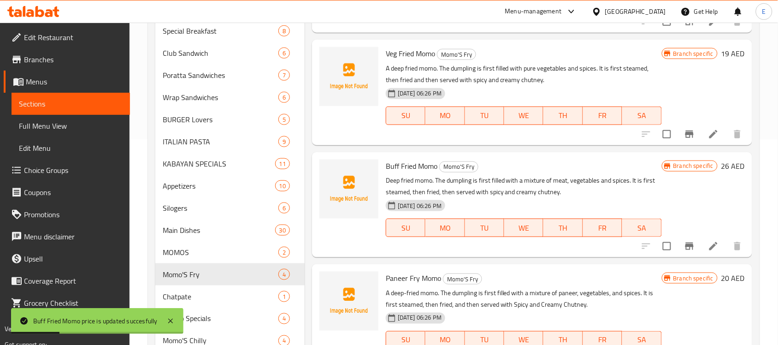
scroll to position [217, 0]
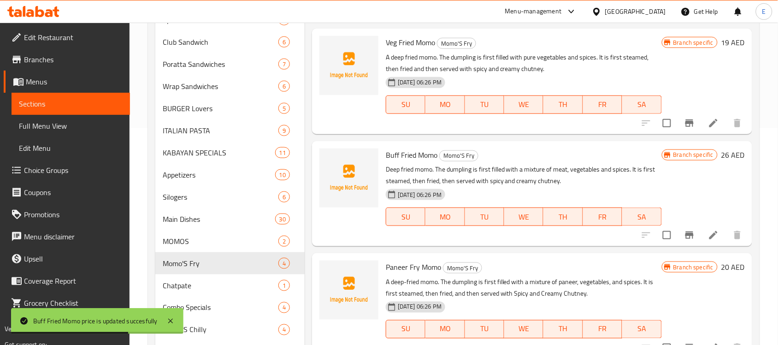
click at [728, 266] on h6 "20 AED" at bounding box center [732, 266] width 23 height 13
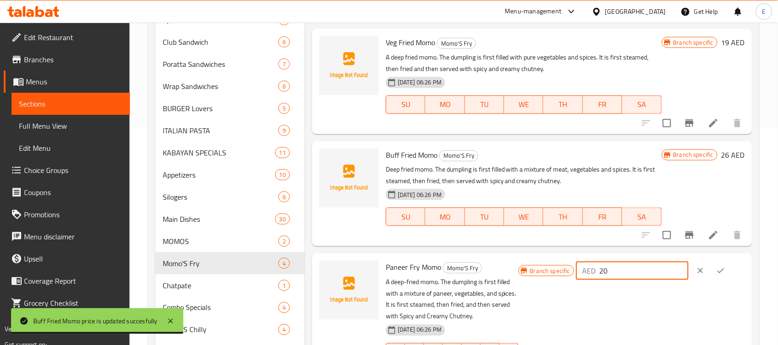
drag, startPoint x: 640, startPoint y: 267, endPoint x: 588, endPoint y: 269, distance: 52.1
click at [588, 269] on div "Branch specific AED 20 ​" at bounding box center [631, 270] width 226 height 20
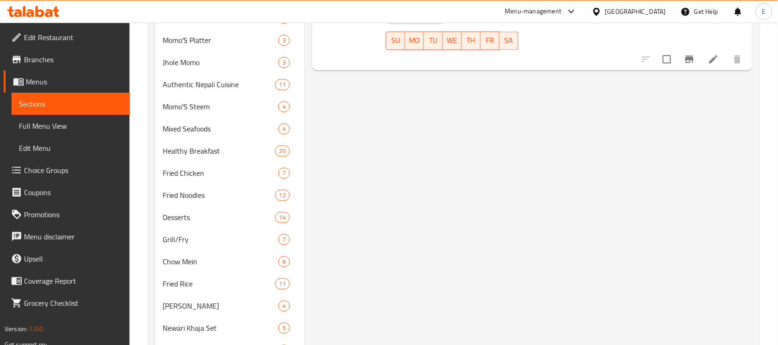
scroll to position [402, 0]
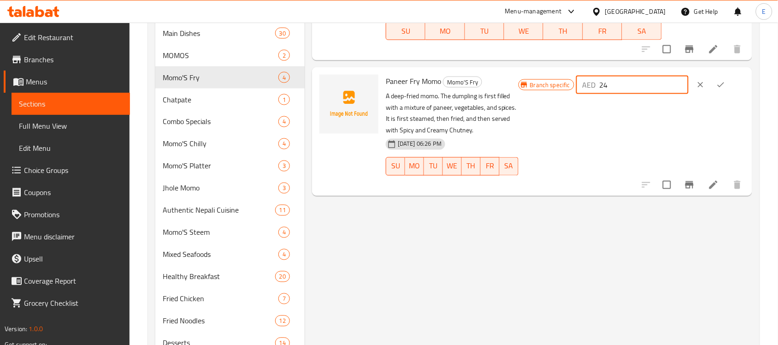
type input "24"
click at [725, 84] on icon "ok" at bounding box center [720, 84] width 9 height 9
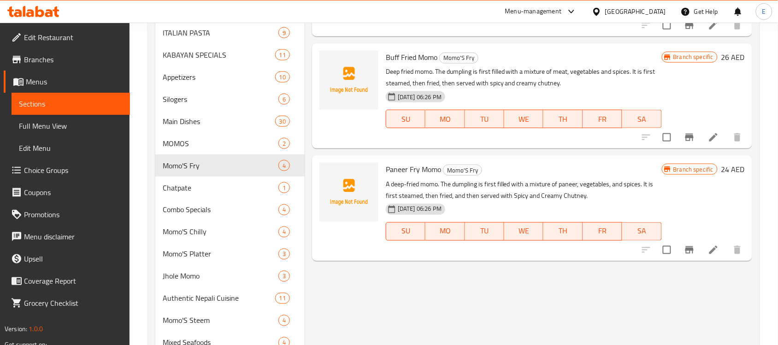
scroll to position [313, 0]
click at [203, 272] on span "Jhole Momo" at bounding box center [208, 276] width 90 height 11
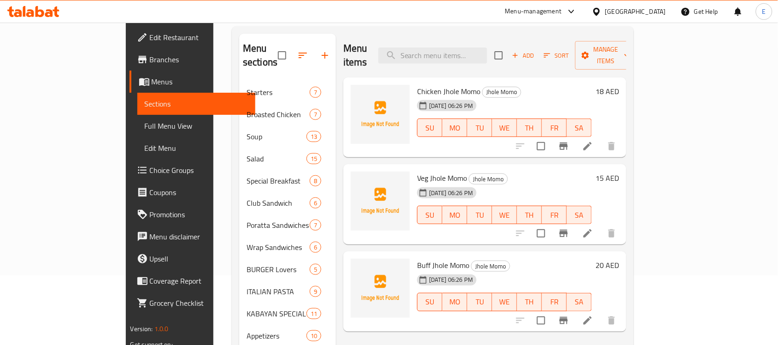
scroll to position [74, 0]
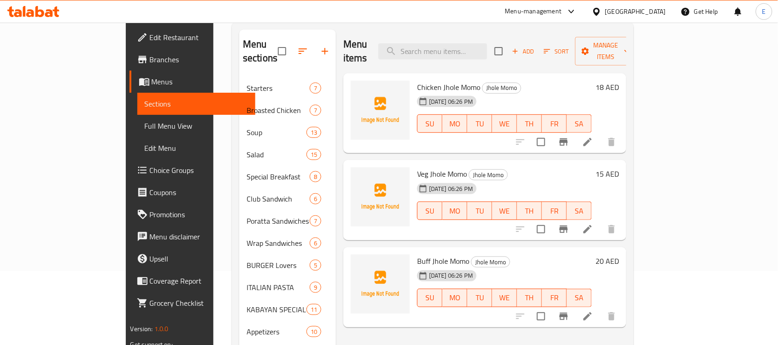
click at [619, 81] on h6 "18 AED" at bounding box center [606, 87] width 23 height 13
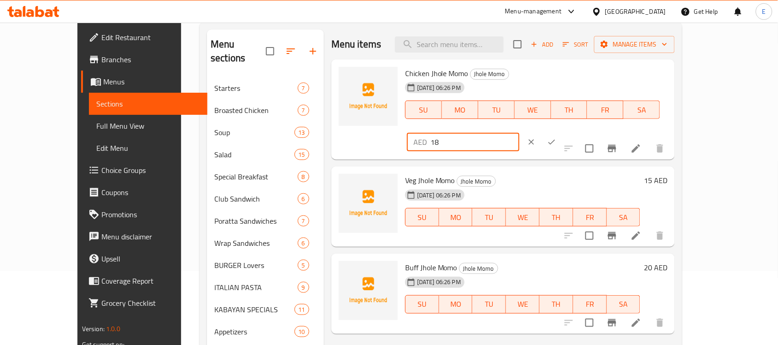
drag, startPoint x: 639, startPoint y: 77, endPoint x: 598, endPoint y: 75, distance: 41.1
click at [519, 133] on div "AED 18 ​" at bounding box center [463, 142] width 112 height 18
type input "24"
click at [556, 137] on icon "ok" at bounding box center [551, 141] width 9 height 9
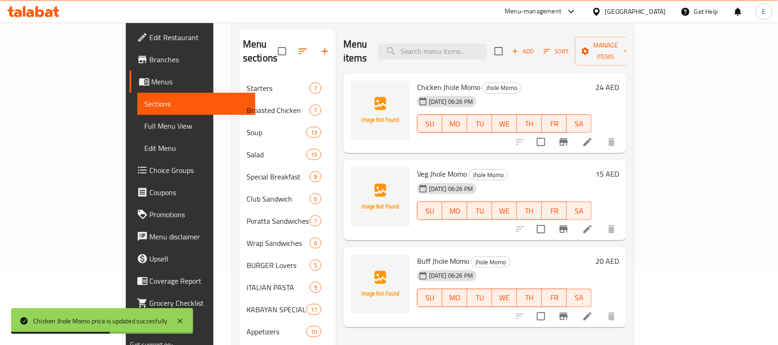
click at [619, 167] on h6 "15 AED" at bounding box center [606, 173] width 23 height 13
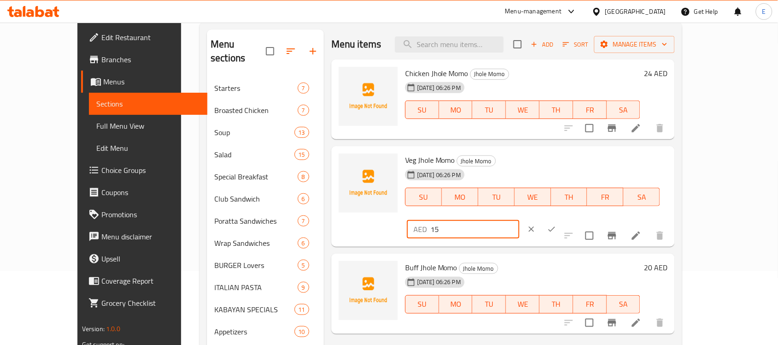
drag, startPoint x: 627, startPoint y: 164, endPoint x: 586, endPoint y: 157, distance: 41.2
click at [586, 157] on div "Veg Jhole Momo Jhole Momo [DATE] 06:26 PM SU MO TU WE TH FR SA AED 15 ​" at bounding box center [536, 196] width 270 height 93
type input "20"
click at [556, 224] on icon "ok" at bounding box center [551, 228] width 9 height 9
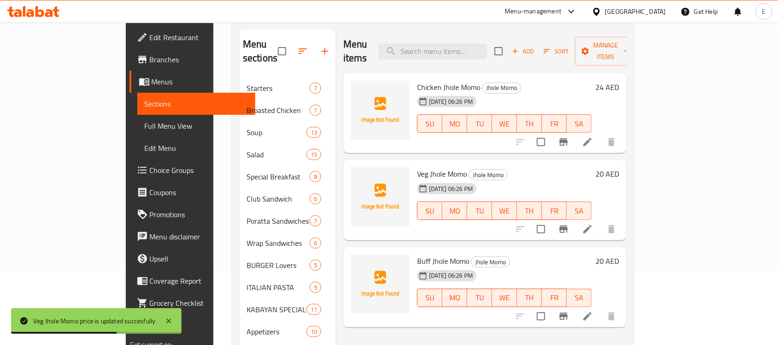
click at [619, 254] on h6 "20 AED" at bounding box center [606, 260] width 23 height 13
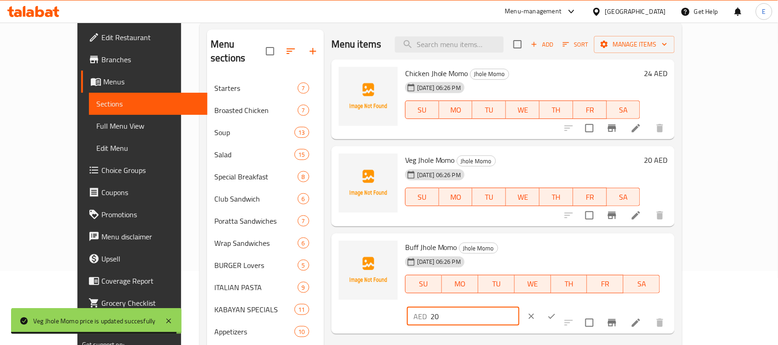
drag, startPoint x: 627, startPoint y: 251, endPoint x: 562, endPoint y: 243, distance: 65.5
click at [562, 243] on div "Buff Jhole Momo Jhole Momo [DATE] 06:26 PM SU MO TU WE TH FR SA AED 20 ​" at bounding box center [536, 283] width 270 height 93
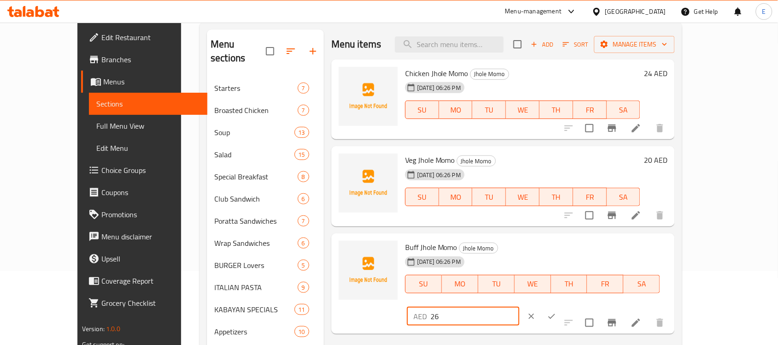
type input "26"
click at [556, 311] on icon "ok" at bounding box center [551, 315] width 9 height 9
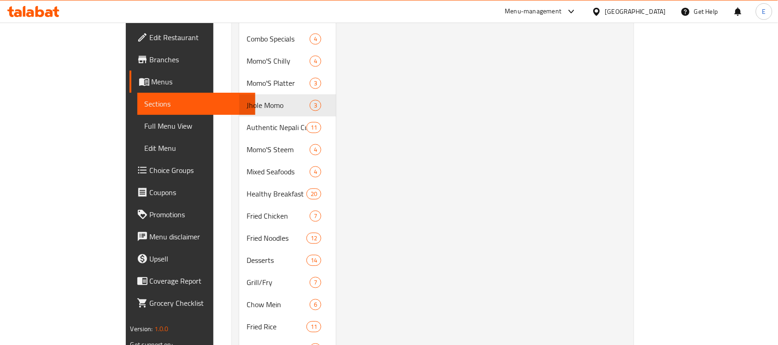
scroll to position [0, 0]
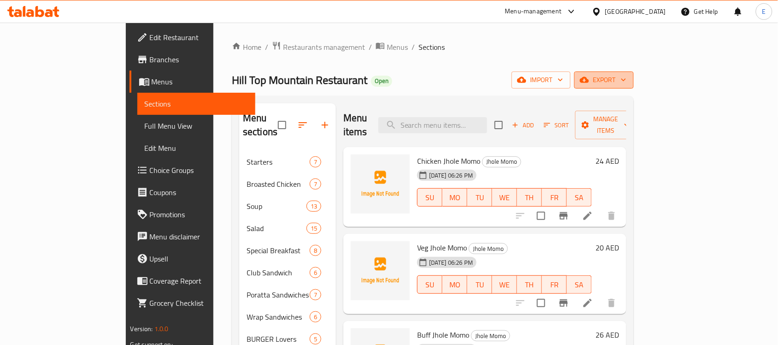
click at [626, 79] on span "export" at bounding box center [603, 80] width 45 height 12
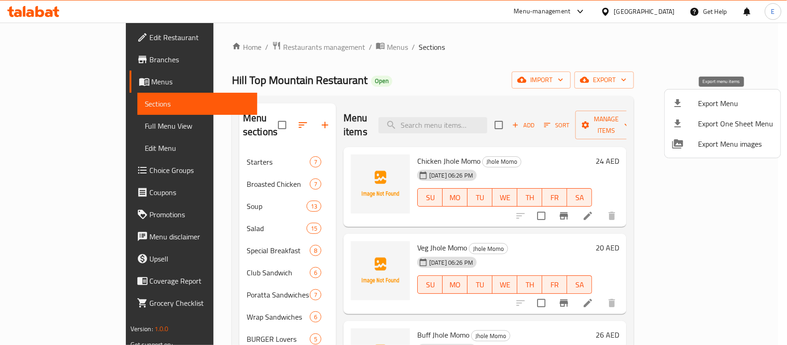
click at [724, 102] on span "Export Menu" at bounding box center [735, 103] width 75 height 11
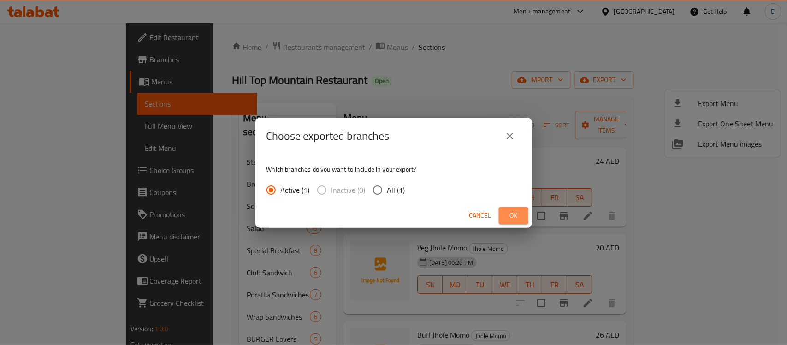
click at [519, 212] on span "Ok" at bounding box center [513, 216] width 15 height 12
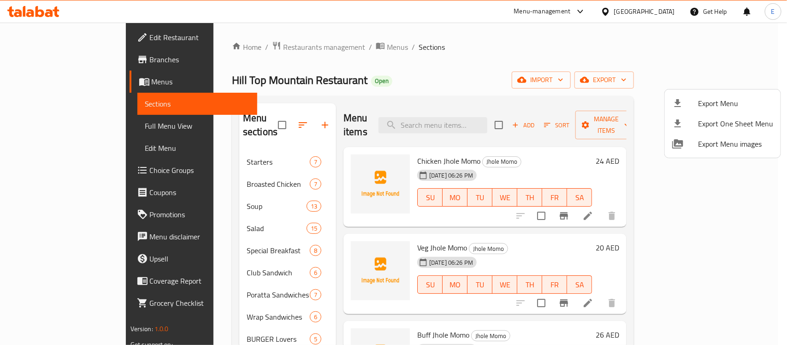
click at [45, 127] on div at bounding box center [393, 172] width 787 height 345
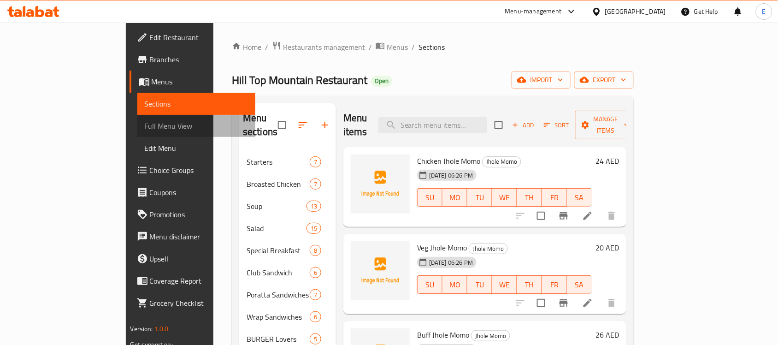
click at [145, 127] on span "Full Menu View" at bounding box center [197, 125] width 104 height 11
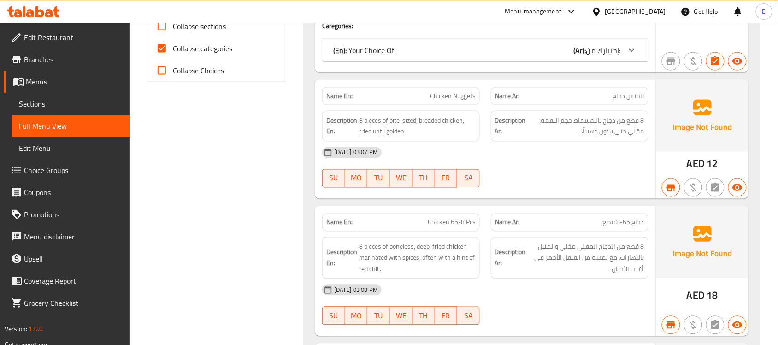
scroll to position [389, 0]
click at [157, 49] on input "Collapse categories" at bounding box center [162, 49] width 22 height 22
checkbox input "false"
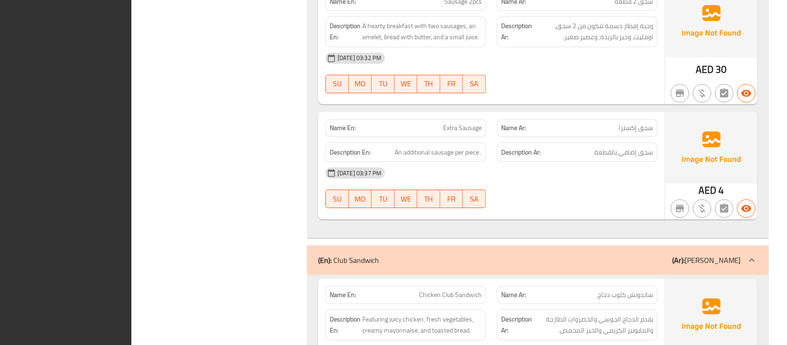
scroll to position [0, 0]
